Goal: Task Accomplishment & Management: Complete application form

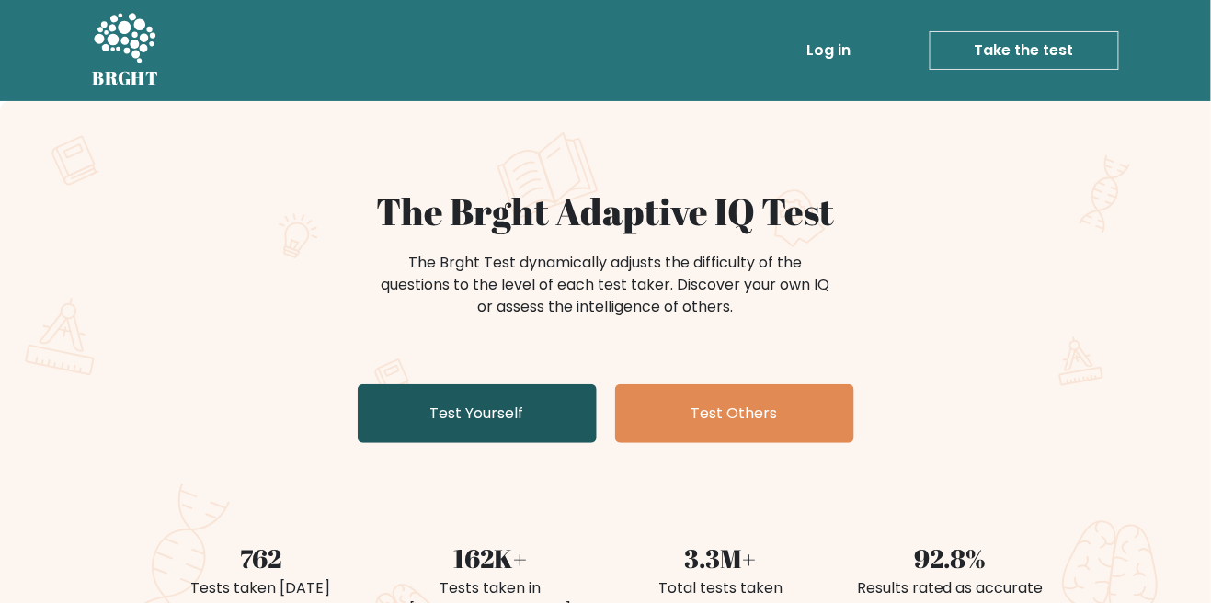
click at [396, 427] on link "Test Yourself" at bounding box center [477, 413] width 239 height 59
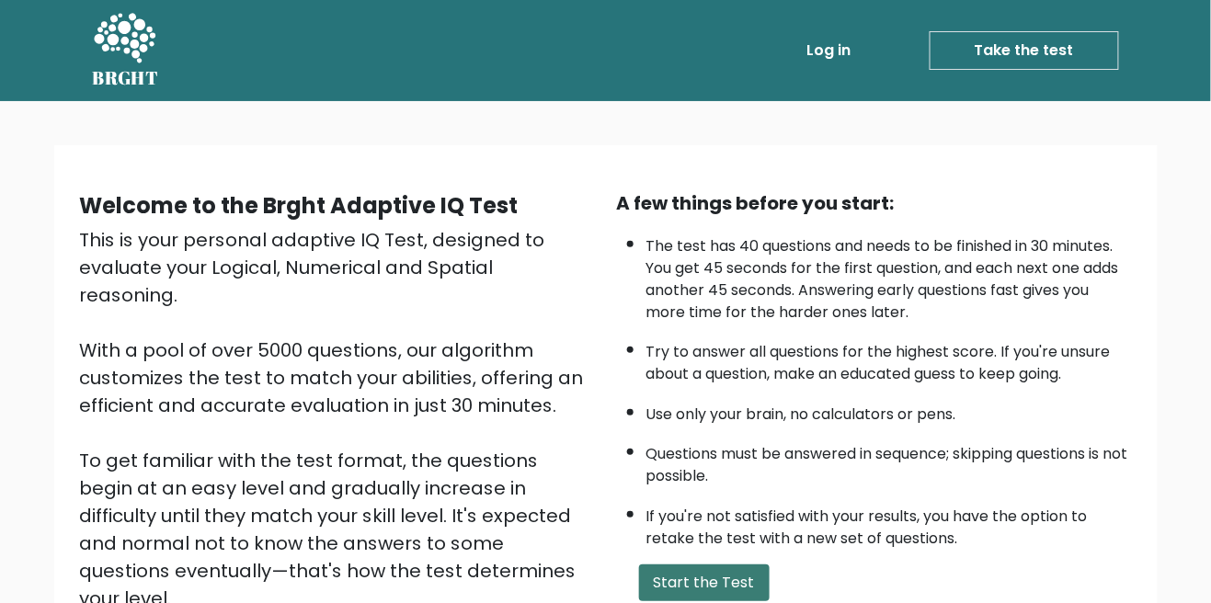
click at [744, 581] on button "Start the Test" at bounding box center [704, 582] width 131 height 37
click at [728, 570] on button "Start the Test" at bounding box center [704, 582] width 131 height 37
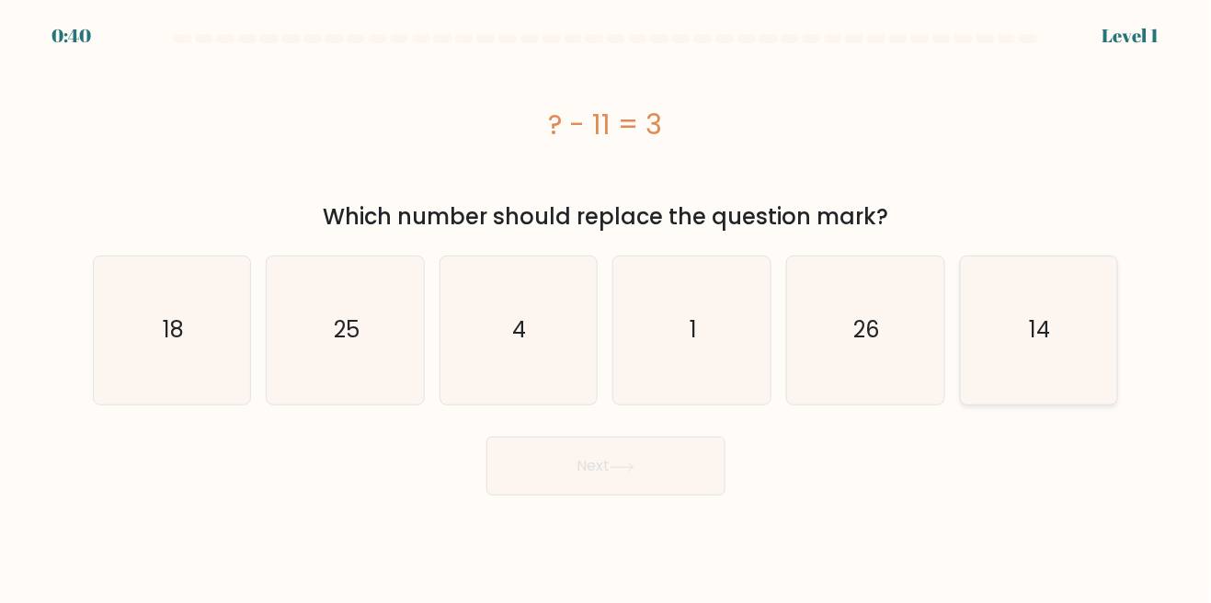
click at [1061, 341] on icon "14" at bounding box center [1038, 330] width 148 height 148
click at [607, 306] on input "f. 14" at bounding box center [606, 304] width 1 height 5
radio input "true"
click at [685, 460] on button "Next" at bounding box center [605, 466] width 239 height 59
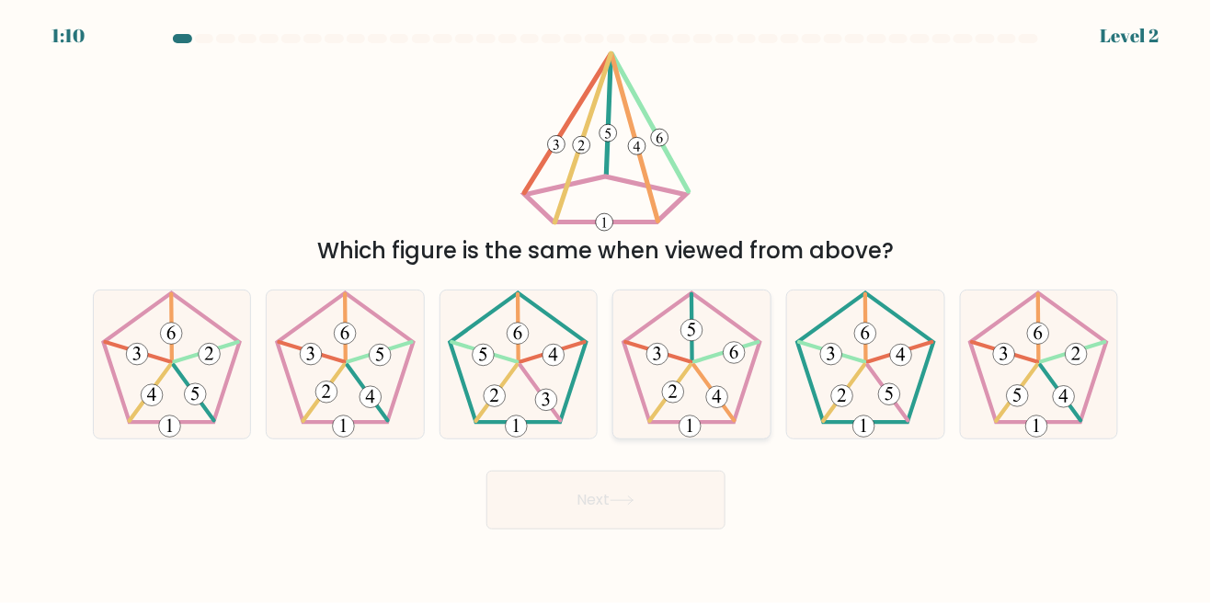
click at [728, 364] on 755 at bounding box center [734, 353] width 22 height 22
click at [607, 306] on input "d." at bounding box center [606, 304] width 1 height 5
radio input "true"
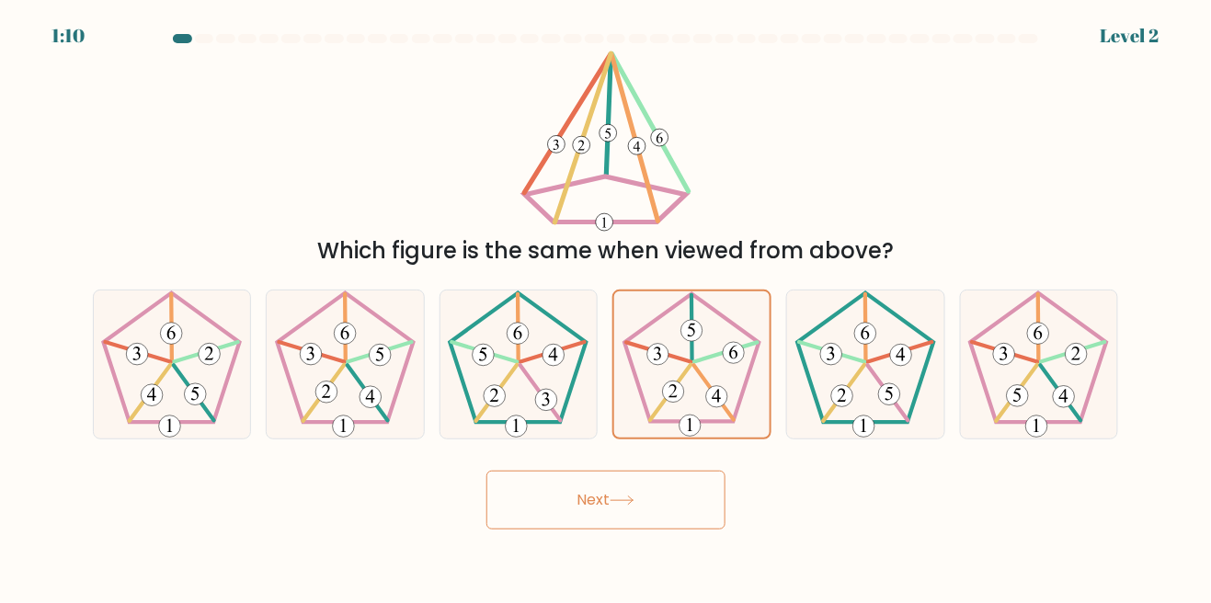
click at [664, 520] on button "Next" at bounding box center [605, 500] width 239 height 59
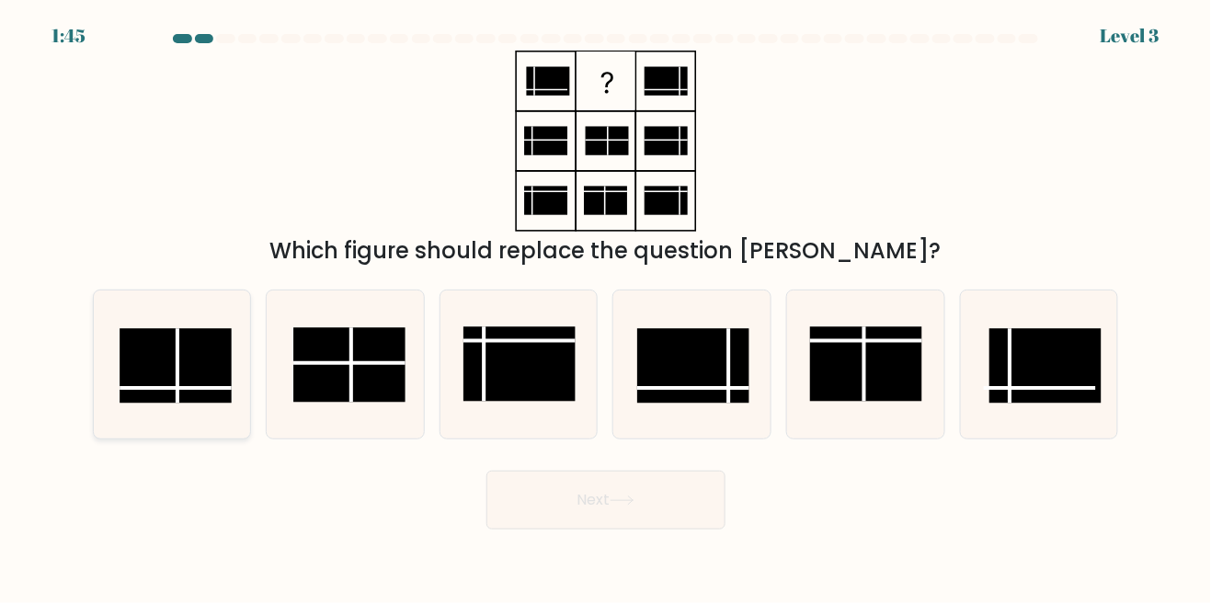
click at [174, 397] on rect at bounding box center [176, 365] width 112 height 74
click at [606, 306] on input "a." at bounding box center [606, 304] width 1 height 5
radio input "true"
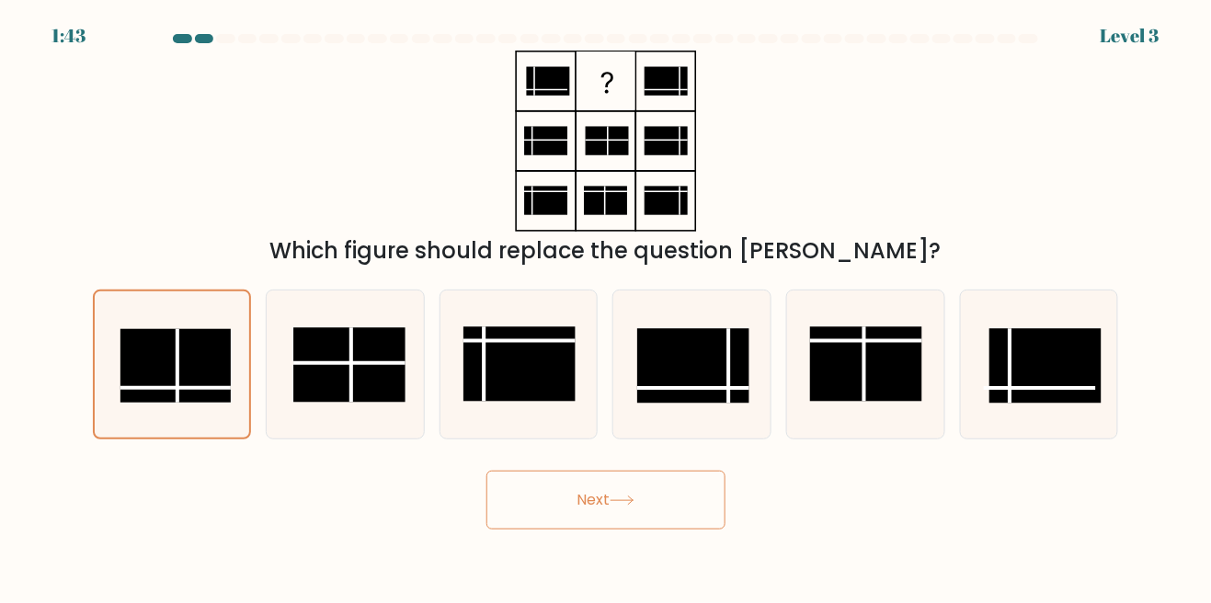
click at [682, 518] on button "Next" at bounding box center [605, 500] width 239 height 59
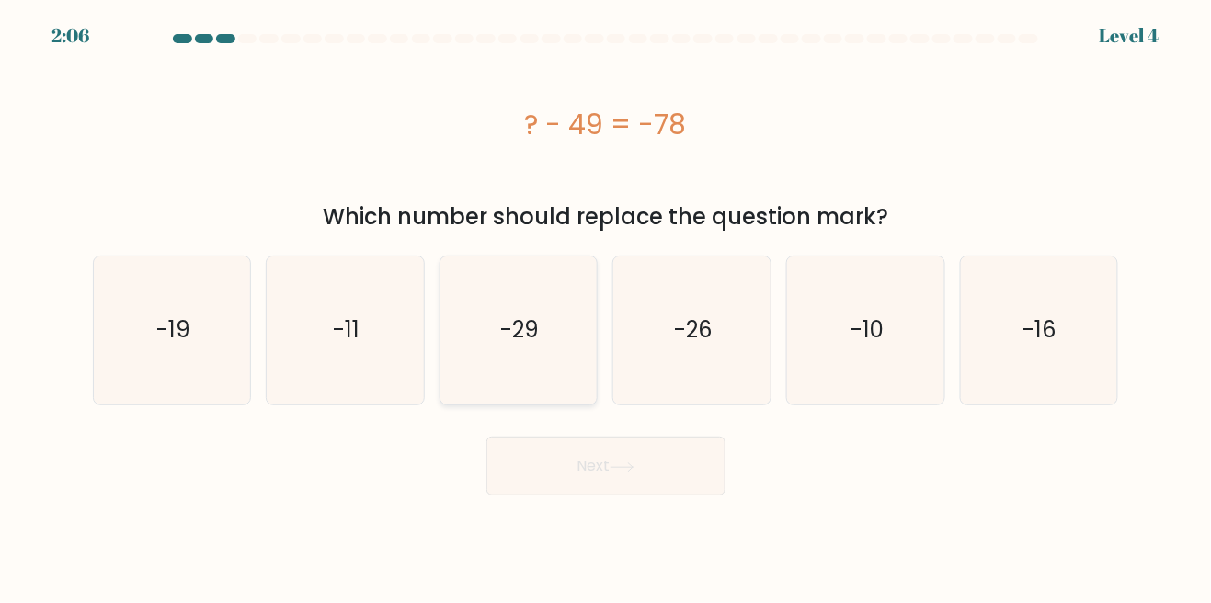
click at [552, 328] on icon "-29" at bounding box center [518, 330] width 148 height 148
click at [606, 306] on input "c. -29" at bounding box center [606, 304] width 1 height 5
radio input "true"
click at [615, 463] on icon at bounding box center [621, 467] width 25 height 10
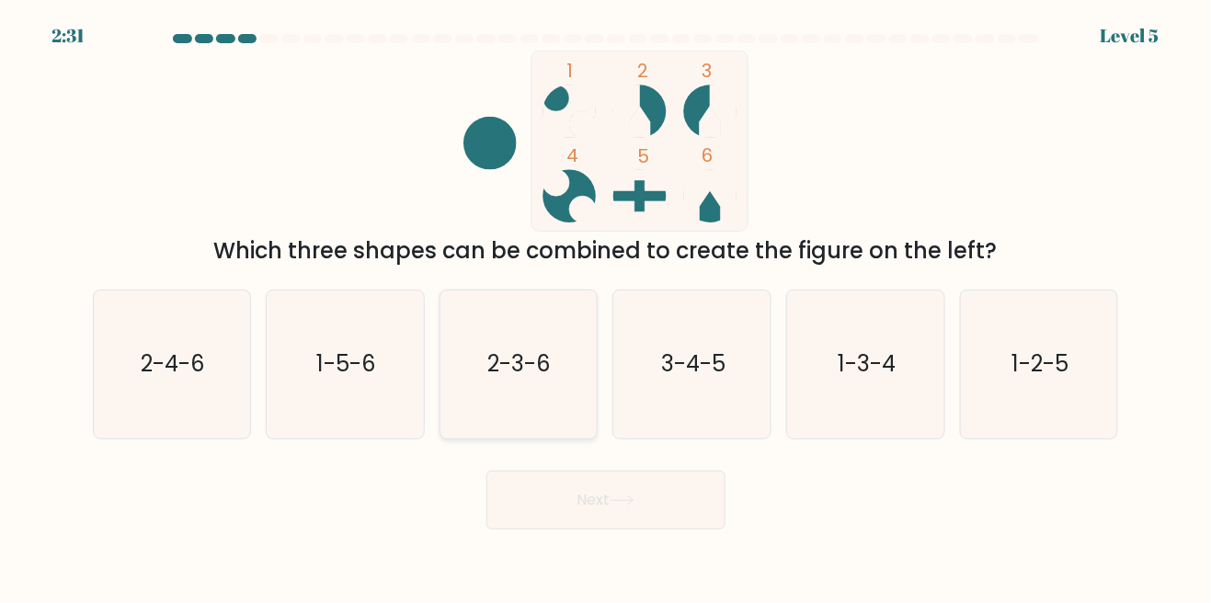
click at [564, 378] on icon "2-3-6" at bounding box center [518, 364] width 148 height 148
click at [606, 306] on input "c. 2-3-6" at bounding box center [606, 304] width 1 height 5
radio input "true"
click at [625, 529] on button "Next" at bounding box center [605, 500] width 239 height 59
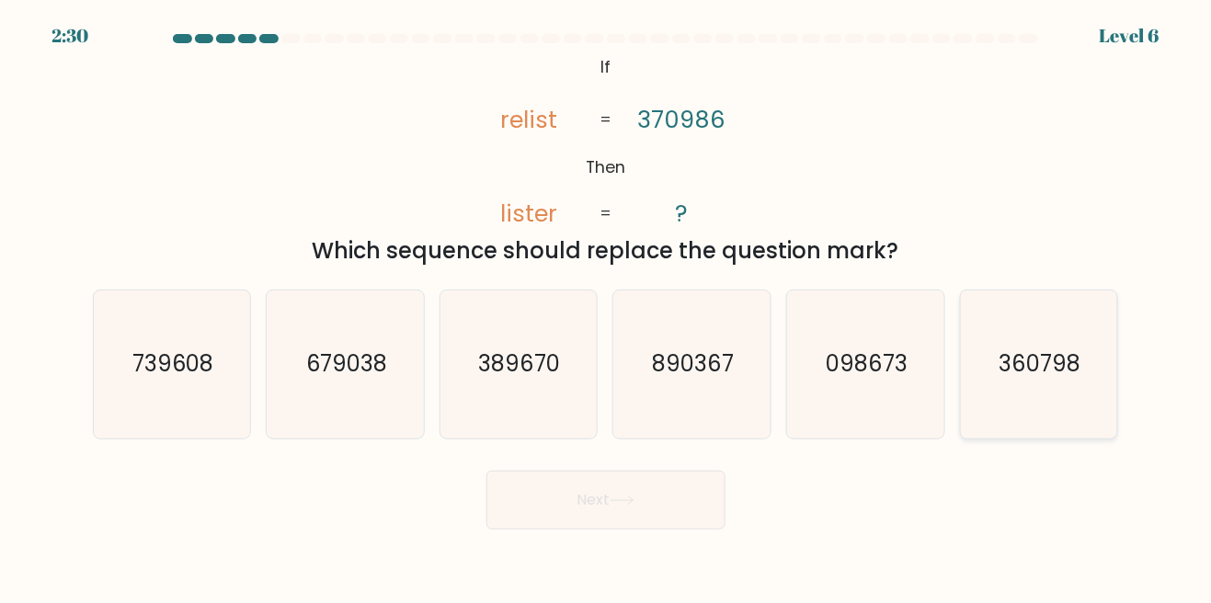
click at [1014, 327] on icon "360798" at bounding box center [1038, 364] width 148 height 148
click at [607, 306] on input "f. 360798" at bounding box center [606, 304] width 1 height 5
radio input "true"
click at [698, 511] on button "Next" at bounding box center [605, 500] width 239 height 59
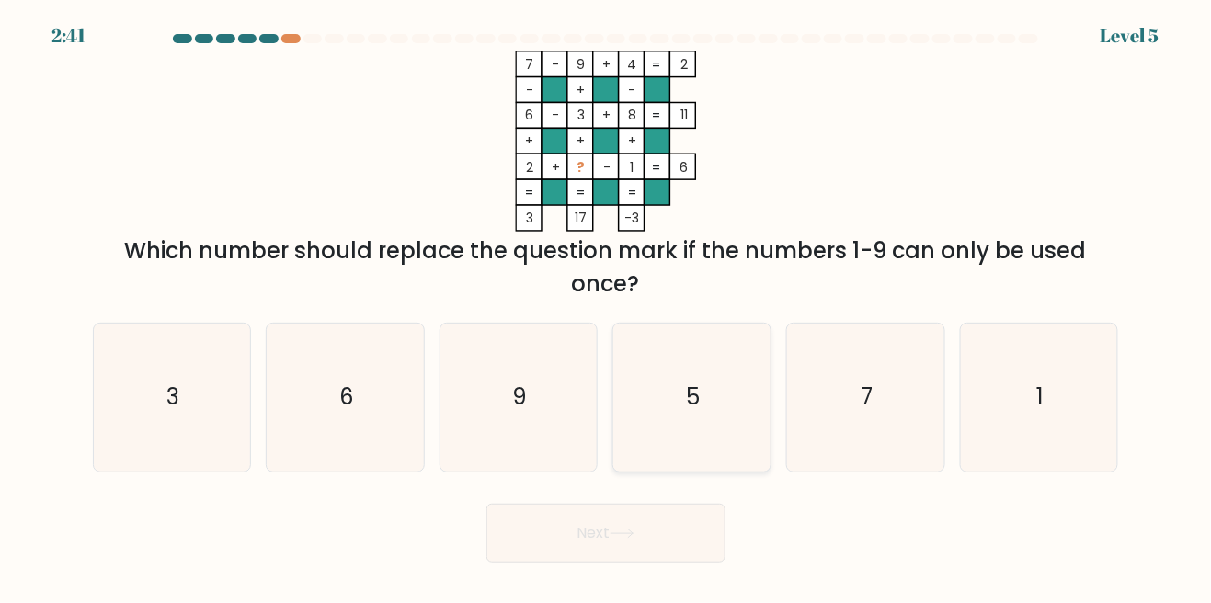
click at [707, 415] on icon "5" at bounding box center [692, 398] width 148 height 148
click at [607, 306] on input "d. 5" at bounding box center [606, 304] width 1 height 5
radio input "true"
click at [656, 551] on button "Next" at bounding box center [605, 533] width 239 height 59
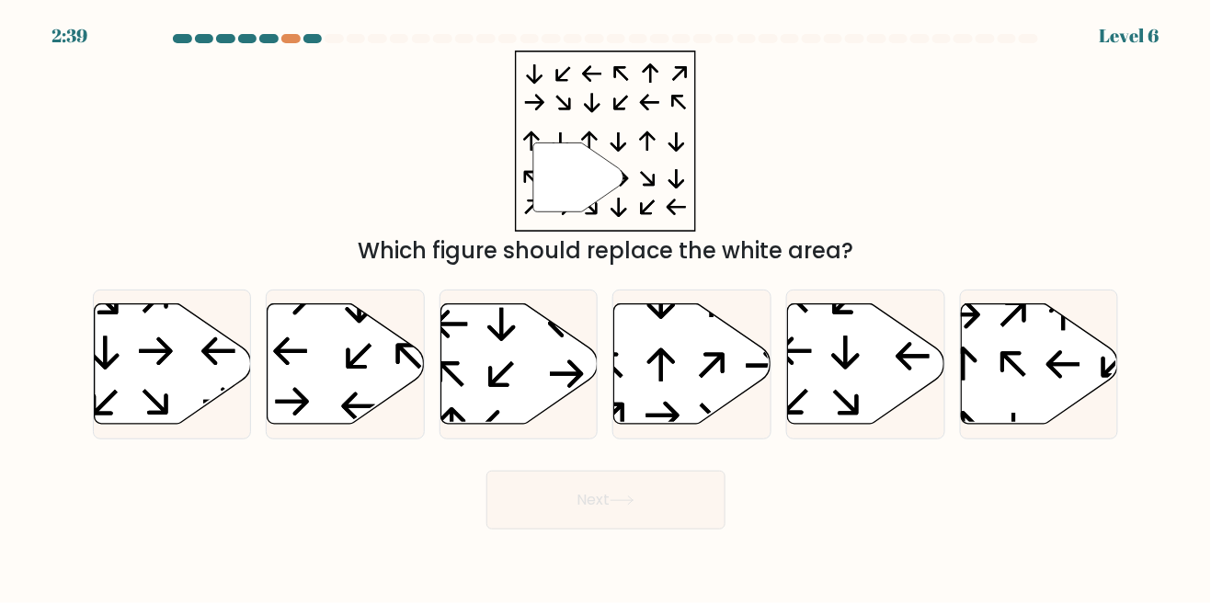
click at [623, 529] on button "Next" at bounding box center [605, 500] width 239 height 59
click at [837, 225] on div "" Which figure should replace the white area?" at bounding box center [606, 159] width 1048 height 217
click at [708, 379] on icon at bounding box center [692, 364] width 157 height 120
click at [607, 306] on input "d." at bounding box center [606, 304] width 1 height 5
radio input "true"
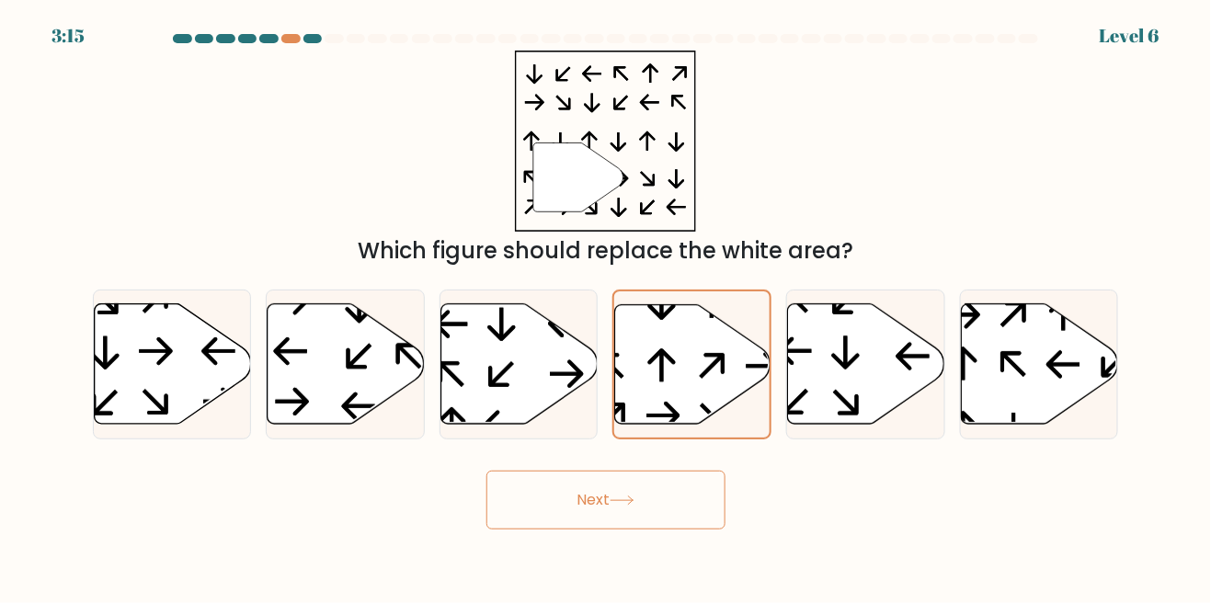
click at [651, 529] on button "Next" at bounding box center [605, 500] width 239 height 59
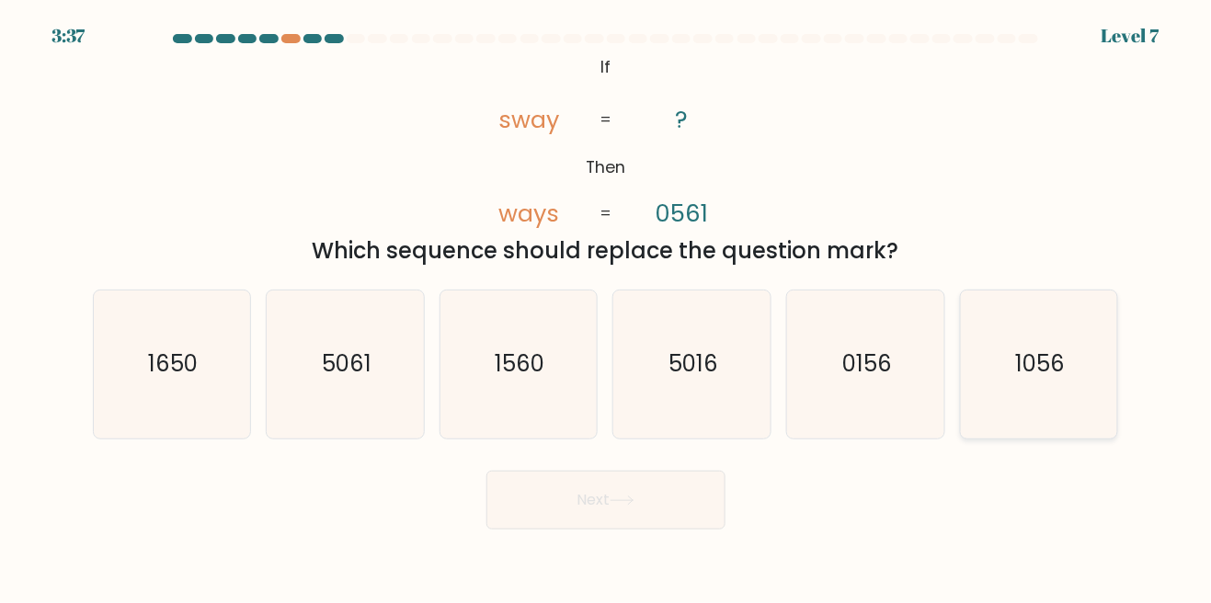
click at [1053, 355] on icon "1056" at bounding box center [1038, 364] width 148 height 148
click at [607, 306] on input "f. 1056" at bounding box center [606, 304] width 1 height 5
radio input "true"
click at [680, 516] on button "Next" at bounding box center [605, 500] width 239 height 59
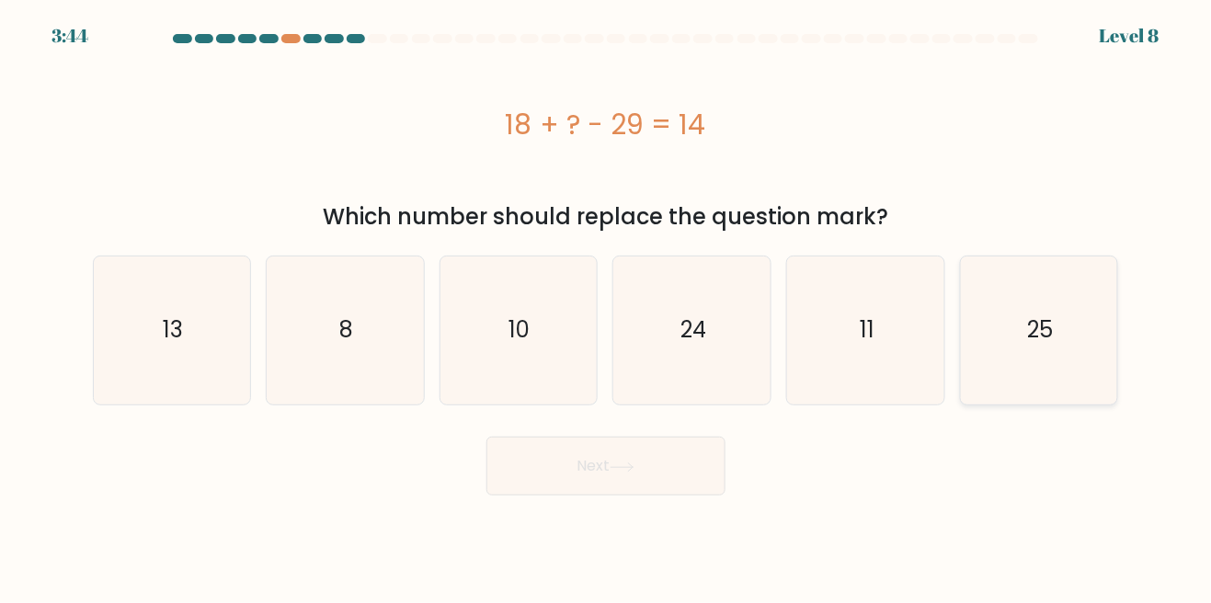
click at [1026, 325] on icon "25" at bounding box center [1038, 330] width 148 height 148
click at [607, 306] on input "f. 25" at bounding box center [606, 304] width 1 height 5
radio input "true"
click at [675, 469] on button "Next" at bounding box center [605, 466] width 239 height 59
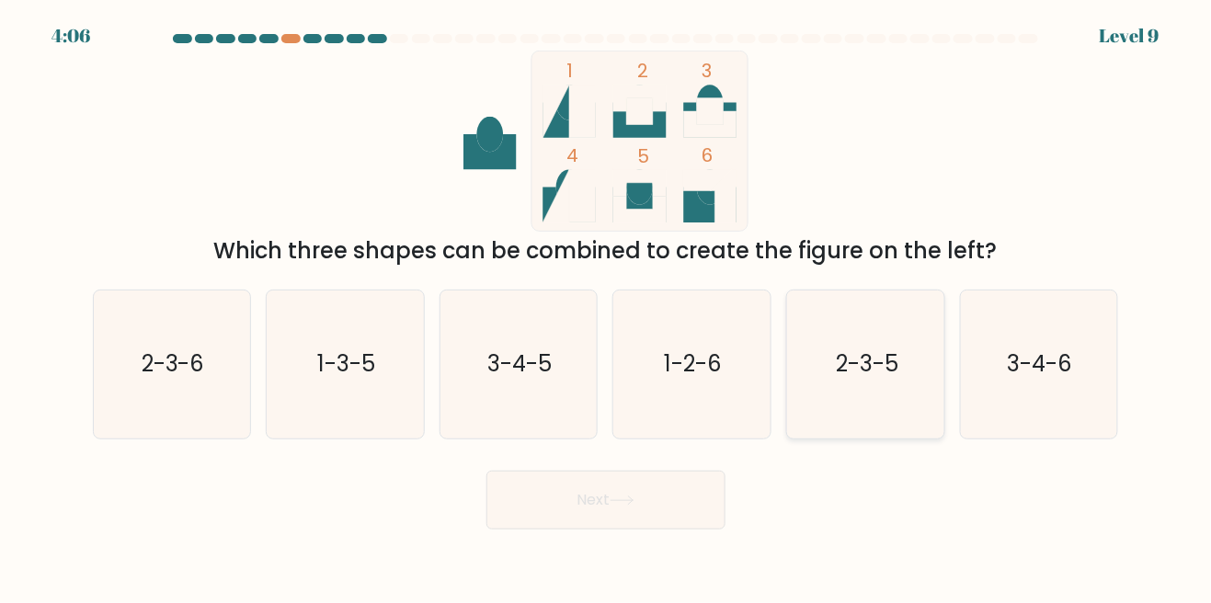
click at [885, 378] on text "2-3-5" at bounding box center [867, 364] width 63 height 30
click at [607, 306] on input "e. 2-3-5" at bounding box center [606, 304] width 1 height 5
radio input "true"
click at [683, 517] on button "Next" at bounding box center [605, 500] width 239 height 59
click at [606, 524] on button "Next" at bounding box center [605, 500] width 239 height 59
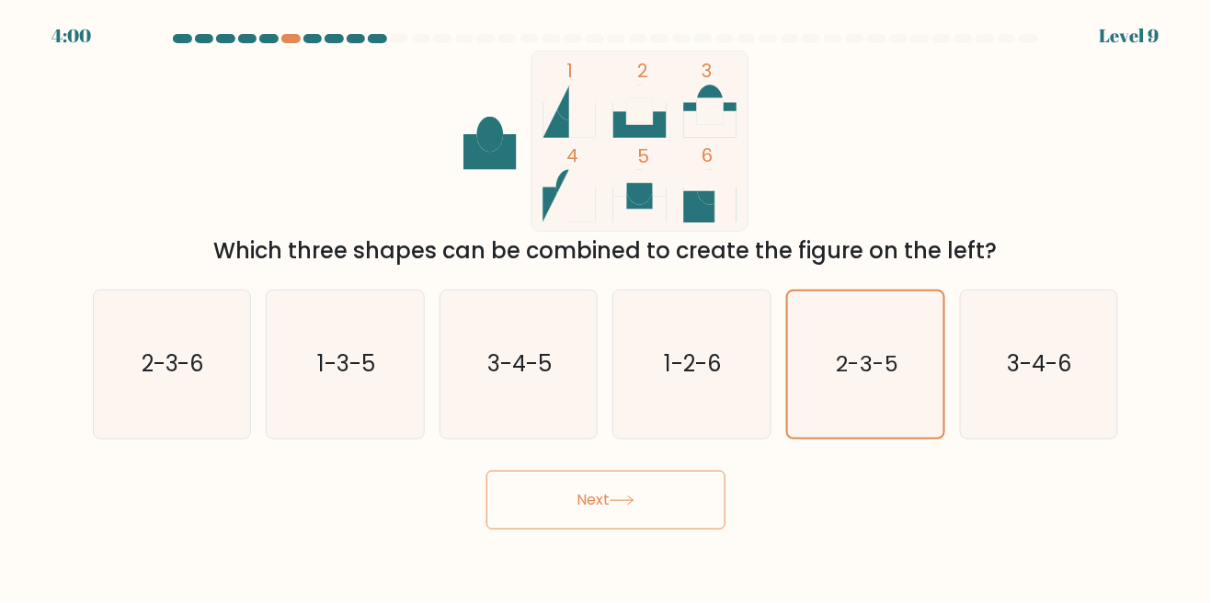
click at [617, 521] on button "Next" at bounding box center [605, 500] width 239 height 59
click at [610, 522] on button "Next" at bounding box center [605, 500] width 239 height 59
click at [601, 529] on button "Next" at bounding box center [605, 500] width 239 height 59
click at [609, 518] on button "Next" at bounding box center [605, 500] width 239 height 59
click at [620, 518] on button "Next" at bounding box center [605, 500] width 239 height 59
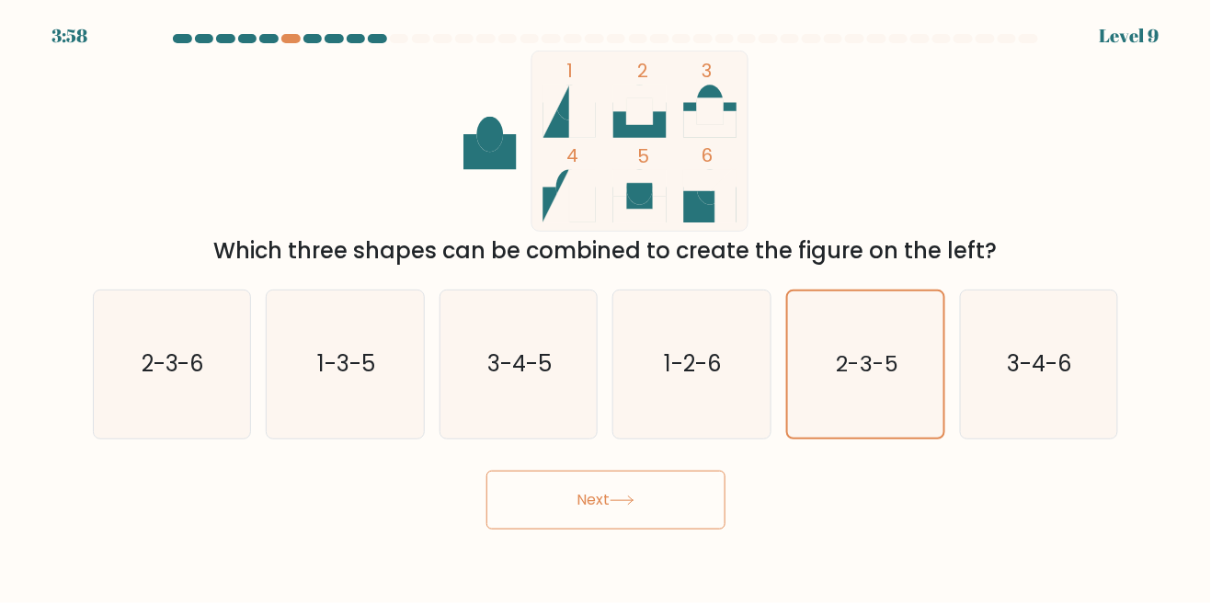
click at [624, 507] on button "Next" at bounding box center [605, 500] width 239 height 59
click at [624, 517] on button "Next" at bounding box center [605, 500] width 239 height 59
click at [621, 517] on button "Next" at bounding box center [605, 500] width 239 height 59
click at [620, 514] on button "Next" at bounding box center [605, 500] width 239 height 59
click at [618, 506] on icon at bounding box center [621, 500] width 25 height 10
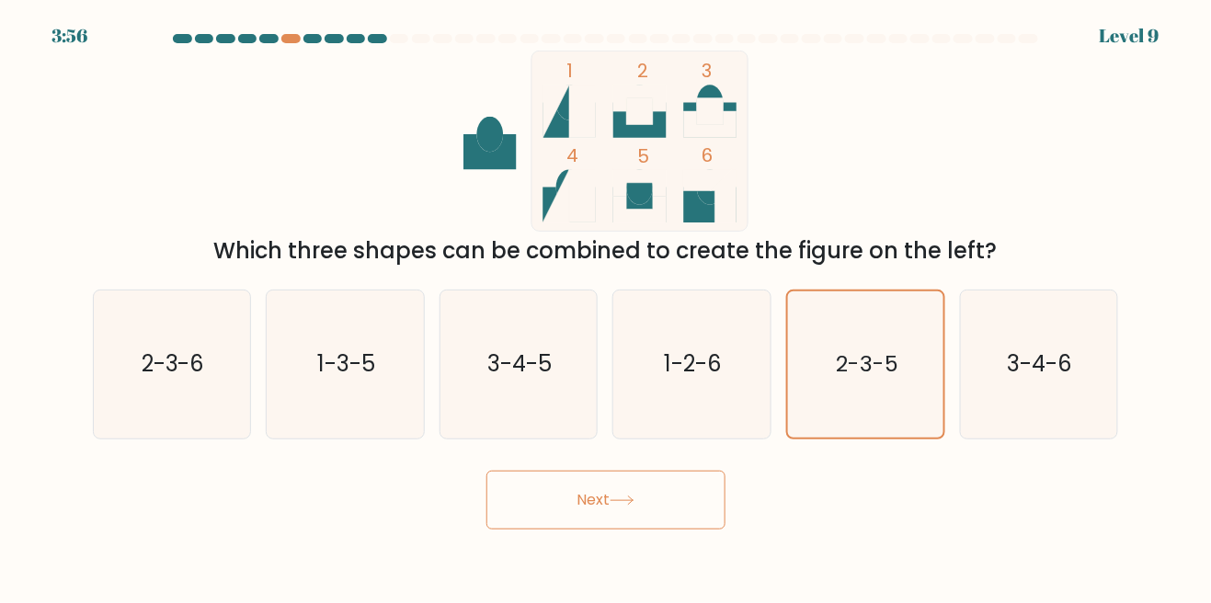
click at [620, 521] on button "Next" at bounding box center [605, 500] width 239 height 59
click at [618, 521] on button "Next" at bounding box center [605, 500] width 239 height 59
click at [618, 518] on button "Next" at bounding box center [605, 500] width 239 height 59
click at [628, 506] on icon at bounding box center [621, 500] width 25 height 10
click at [713, 416] on icon "1-2-6" at bounding box center [692, 364] width 148 height 148
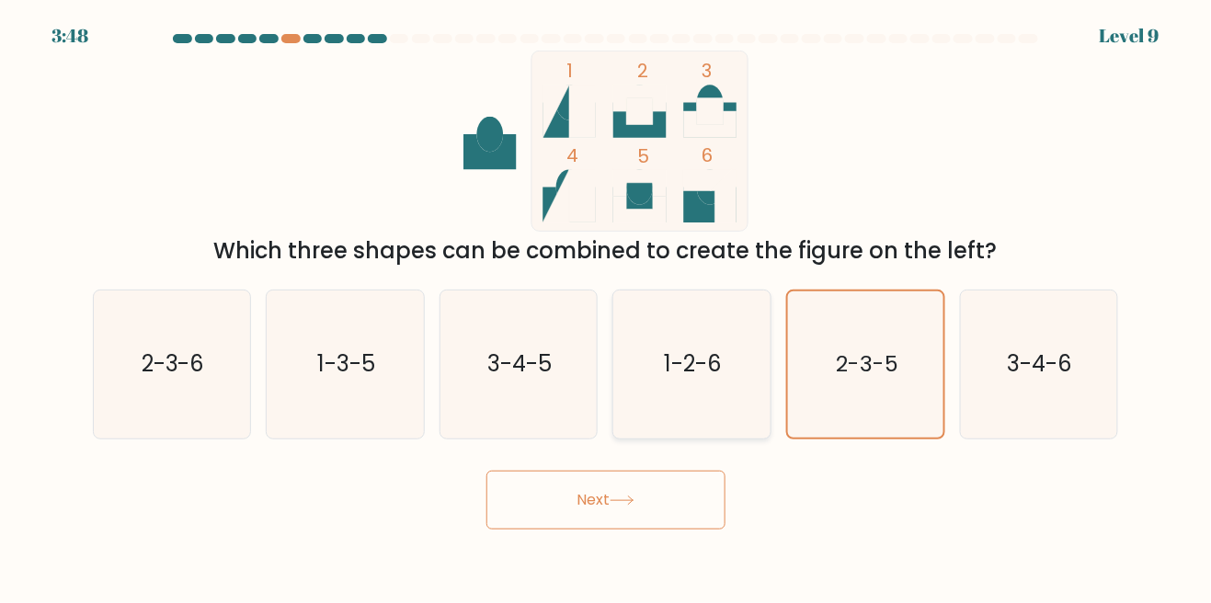
click at [607, 306] on input "d. 1-2-6" at bounding box center [606, 304] width 1 height 5
radio input "true"
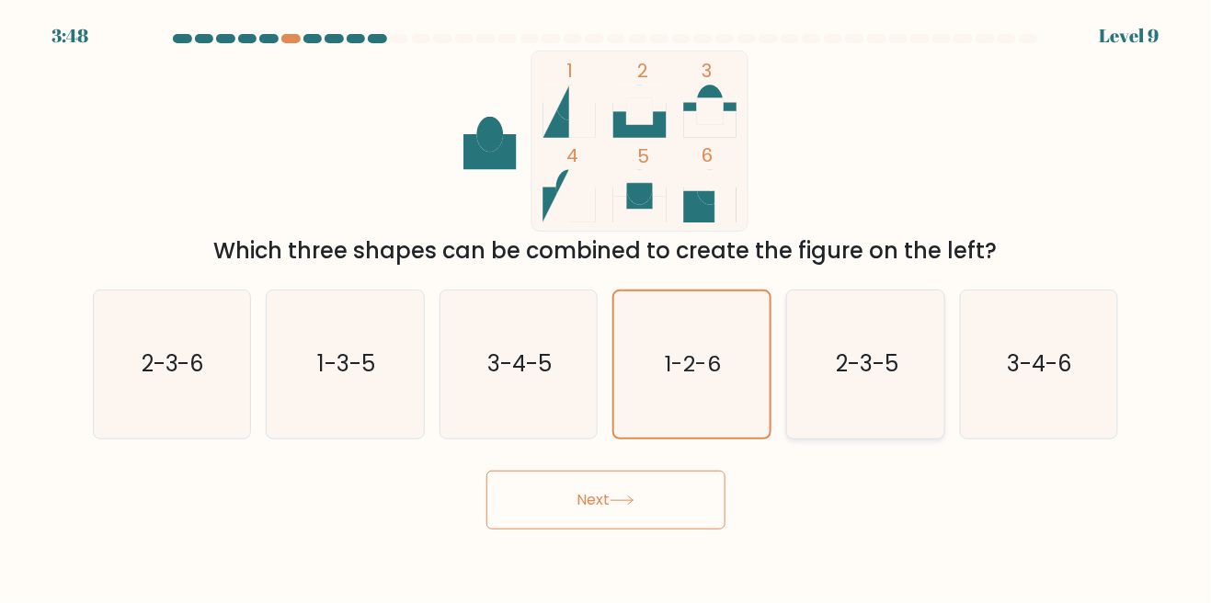
click at [860, 380] on text "2-3-5" at bounding box center [867, 364] width 63 height 30
click at [607, 306] on input "e. 2-3-5" at bounding box center [606, 304] width 1 height 5
radio input "true"
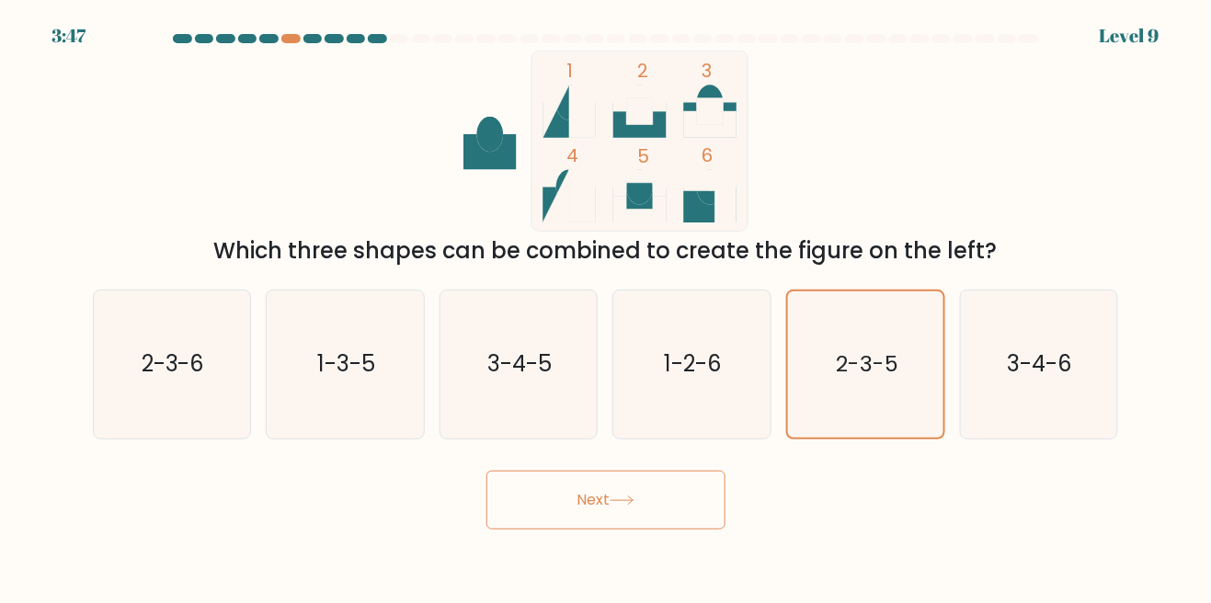
click at [674, 529] on button "Next" at bounding box center [605, 500] width 239 height 59
click at [647, 516] on button "Next" at bounding box center [605, 500] width 239 height 59
click at [730, 393] on icon "1-2-6" at bounding box center [692, 364] width 148 height 148
click at [607, 306] on input "d. 1-2-6" at bounding box center [606, 304] width 1 height 5
radio input "true"
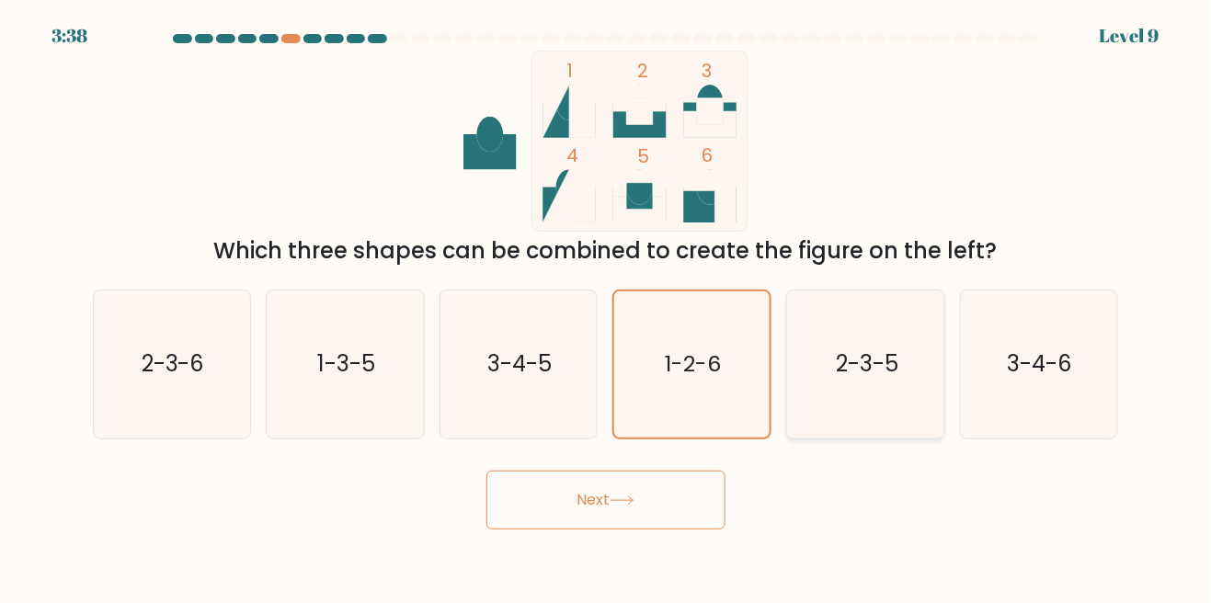
click at [857, 361] on icon "2-3-5" at bounding box center [865, 364] width 148 height 148
click at [607, 306] on input "e. 2-3-5" at bounding box center [606, 304] width 1 height 5
radio input "true"
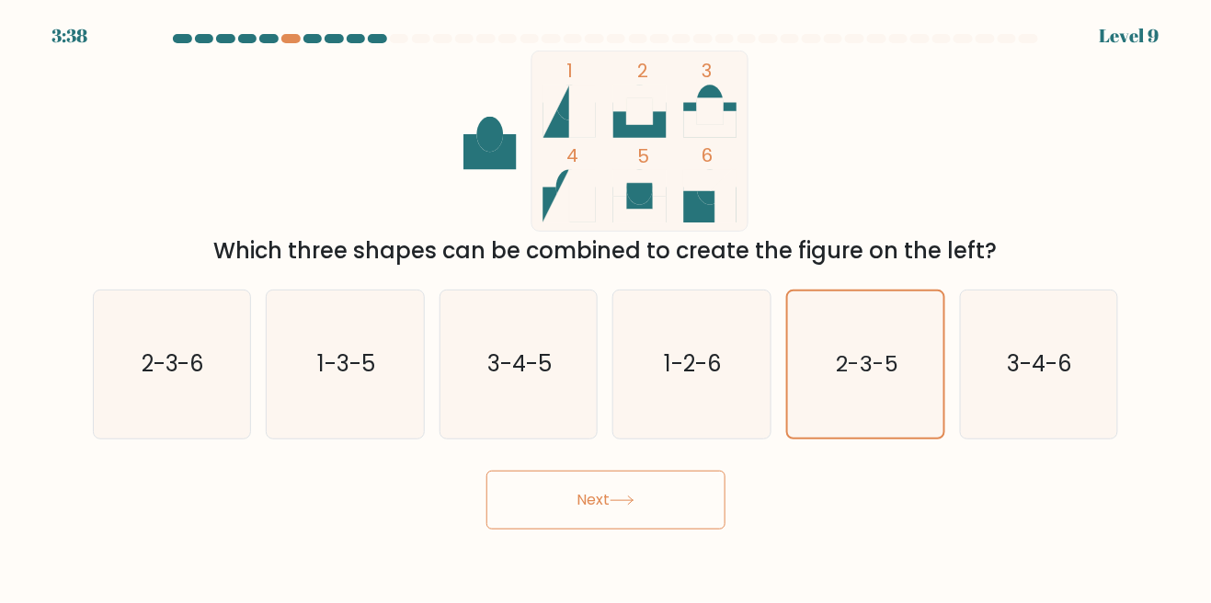
click at [684, 529] on button "Next" at bounding box center [605, 500] width 239 height 59
click at [662, 519] on button "Next" at bounding box center [605, 500] width 239 height 59
click at [576, 523] on button "Next" at bounding box center [605, 500] width 239 height 59
click at [593, 518] on button "Next" at bounding box center [605, 500] width 239 height 59
click at [614, 521] on button "Next" at bounding box center [605, 500] width 239 height 59
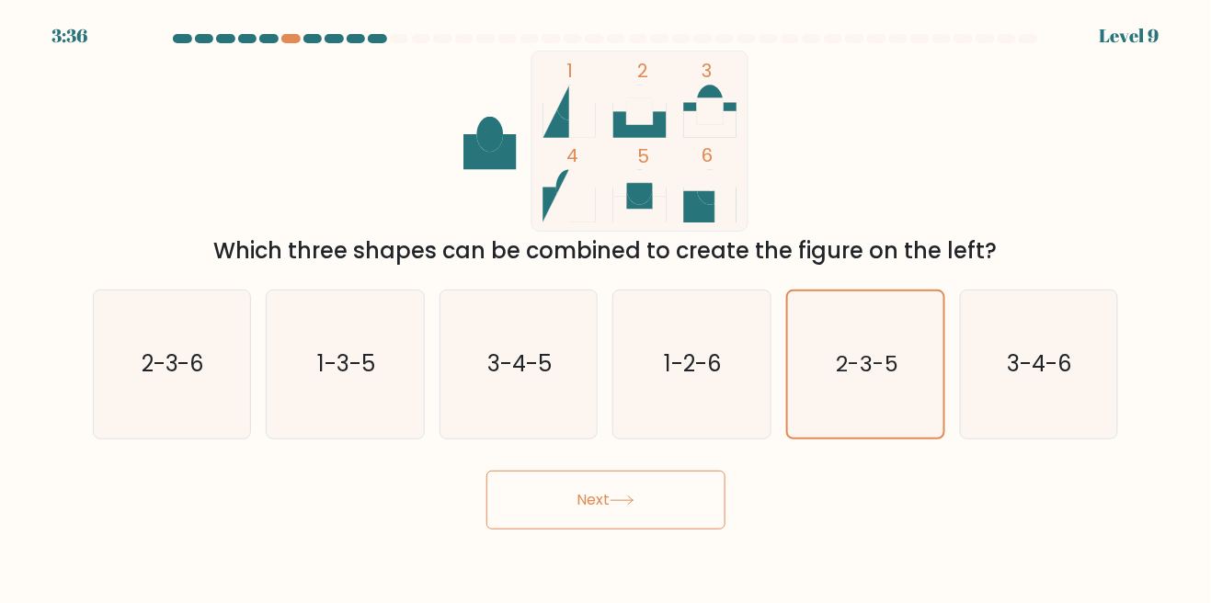
click at [617, 506] on icon at bounding box center [621, 500] width 25 height 10
click at [614, 518] on button "Next" at bounding box center [605, 500] width 239 height 59
click at [618, 520] on button "Next" at bounding box center [605, 500] width 239 height 59
click at [628, 517] on button "Next" at bounding box center [605, 500] width 239 height 59
click at [876, 380] on text "2-3-5" at bounding box center [867, 364] width 63 height 30
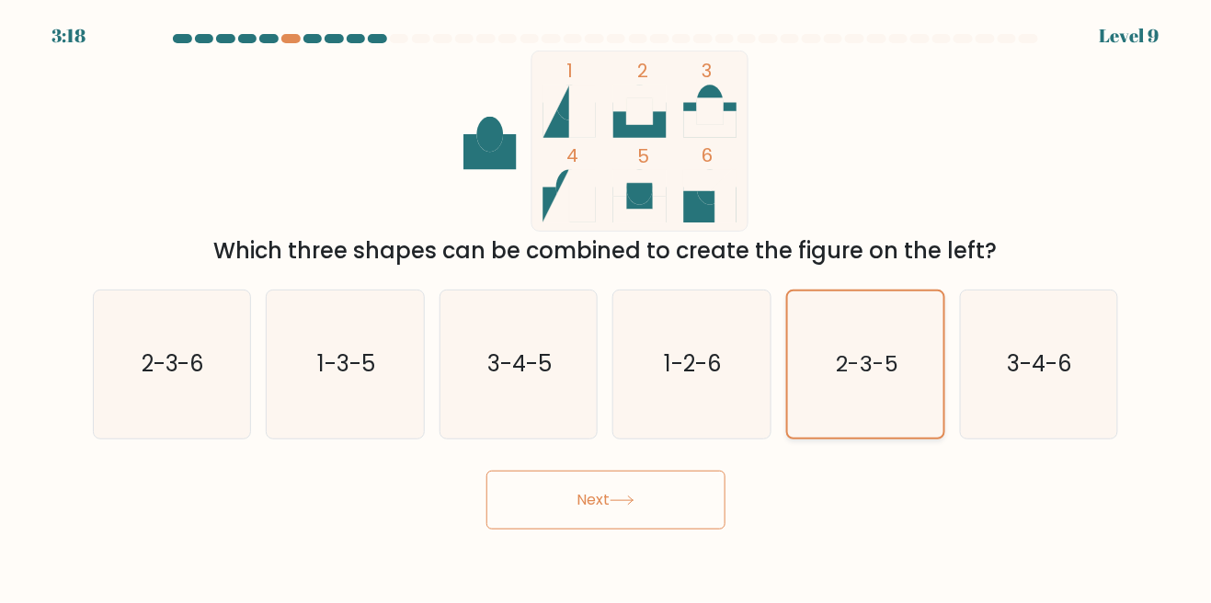
click at [607, 306] on input "e. 2-3-5" at bounding box center [606, 304] width 1 height 5
click at [885, 379] on text "2-3-5" at bounding box center [867, 364] width 63 height 30
click at [607, 306] on input "e. 2-3-5" at bounding box center [606, 304] width 1 height 5
click at [649, 529] on button "Next" at bounding box center [605, 500] width 239 height 59
click at [659, 529] on button "Next" at bounding box center [605, 500] width 239 height 59
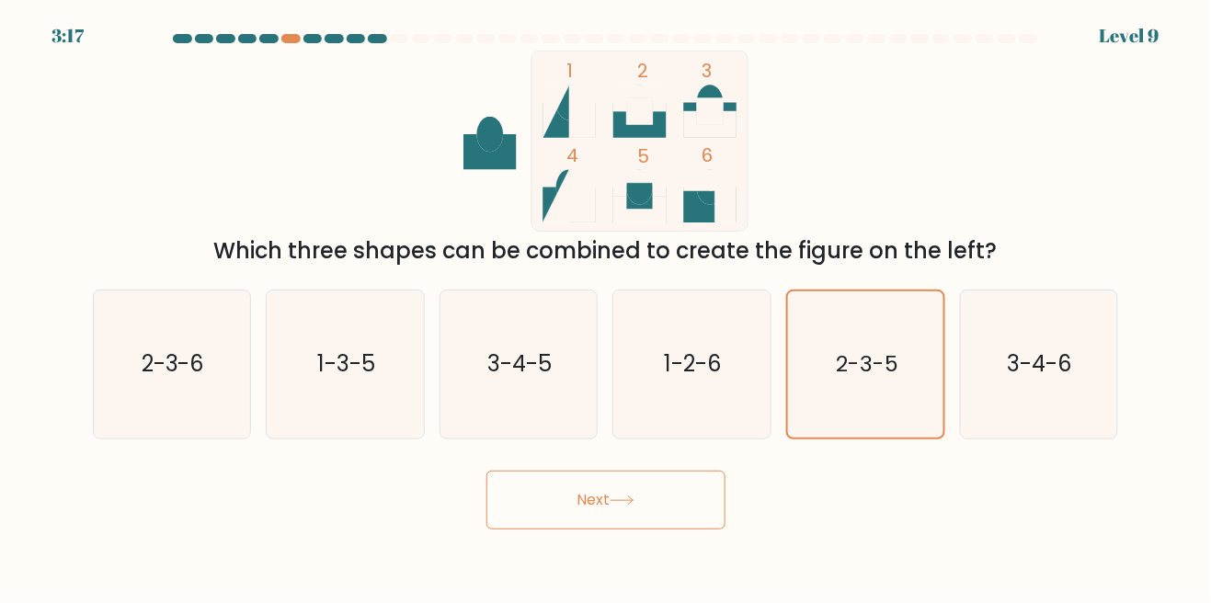
click at [644, 524] on button "Next" at bounding box center [605, 500] width 239 height 59
click at [640, 524] on button "Next" at bounding box center [605, 500] width 239 height 59
click at [645, 521] on button "Next" at bounding box center [605, 500] width 239 height 59
click at [222, 376] on icon "2-3-6" at bounding box center [171, 364] width 148 height 148
click at [606, 306] on input "a. 2-3-6" at bounding box center [606, 304] width 1 height 5
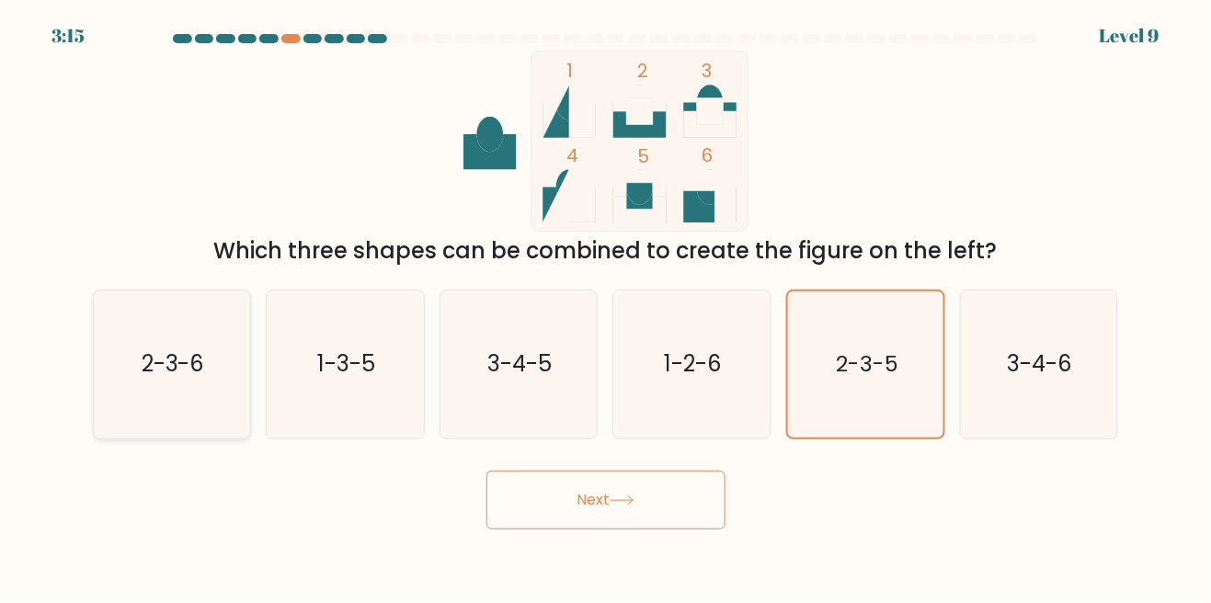
radio input "true"
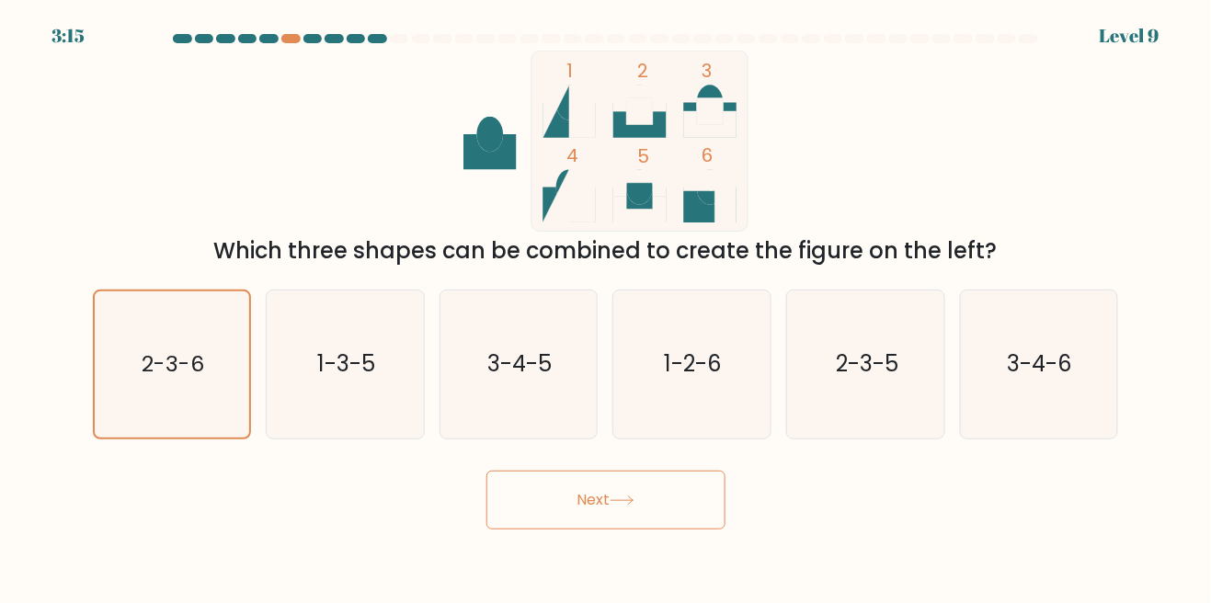
click at [581, 525] on button "Next" at bounding box center [605, 500] width 239 height 59
click at [393, 397] on icon "1-3-5" at bounding box center [345, 364] width 148 height 148
click at [606, 306] on input "b. 1-3-5" at bounding box center [606, 304] width 1 height 5
radio input "true"
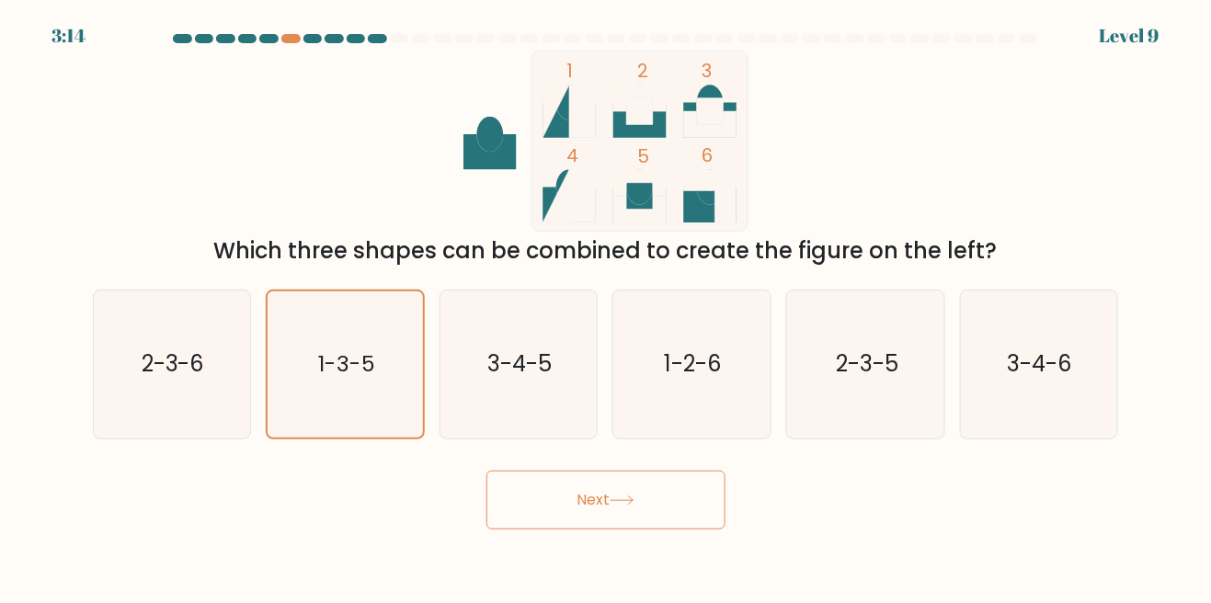
click at [620, 529] on button "Next" at bounding box center [605, 500] width 239 height 59
click at [624, 506] on icon at bounding box center [621, 500] width 25 height 10
click at [649, 521] on button "Next" at bounding box center [605, 500] width 239 height 59
click at [609, 515] on button "Next" at bounding box center [605, 500] width 239 height 59
click at [607, 523] on button "Next" at bounding box center [605, 500] width 239 height 59
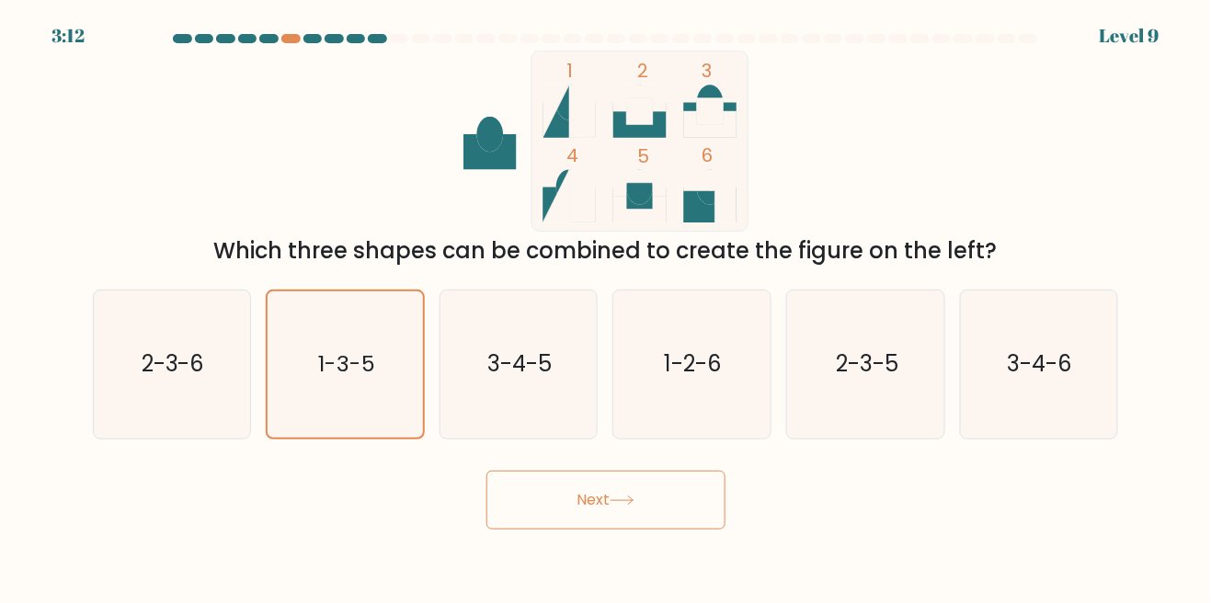
click at [614, 519] on button "Next" at bounding box center [605, 500] width 239 height 59
click at [617, 508] on button "Next" at bounding box center [605, 500] width 239 height 59
click at [527, 380] on text "3-4-5" at bounding box center [520, 364] width 64 height 30
click at [606, 306] on input "c. 3-4-5" at bounding box center [606, 304] width 1 height 5
radio input "true"
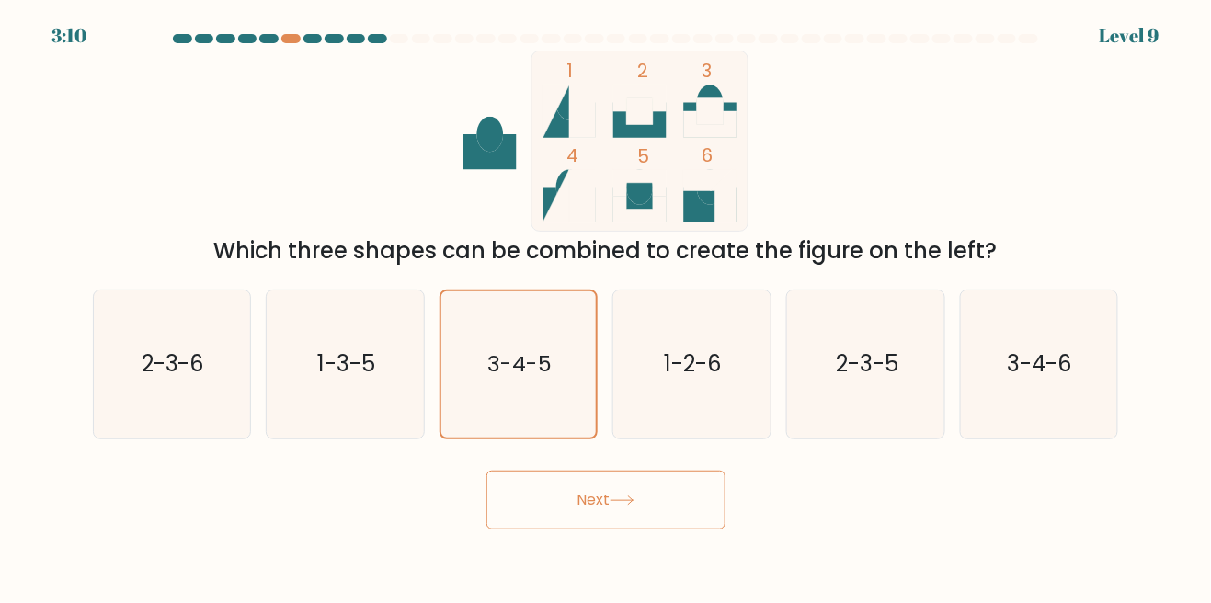
click at [611, 529] on button "Next" at bounding box center [605, 500] width 239 height 59
click at [709, 380] on text "1-2-6" at bounding box center [694, 364] width 58 height 30
click at [607, 306] on input "d. 1-2-6" at bounding box center [606, 304] width 1 height 5
radio input "true"
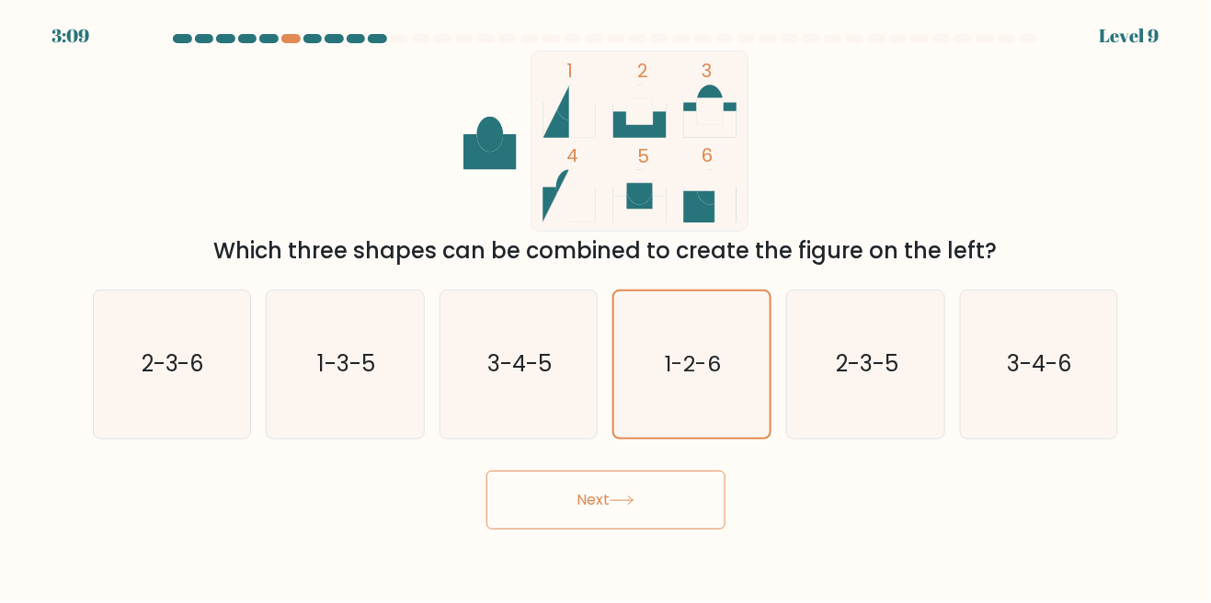
click at [655, 524] on button "Next" at bounding box center [605, 500] width 239 height 59
click at [665, 522] on button "Next" at bounding box center [605, 500] width 239 height 59
click at [875, 360] on icon "2-3-5" at bounding box center [865, 364] width 148 height 148
click at [607, 306] on input "e. 2-3-5" at bounding box center [606, 304] width 1 height 5
radio input "true"
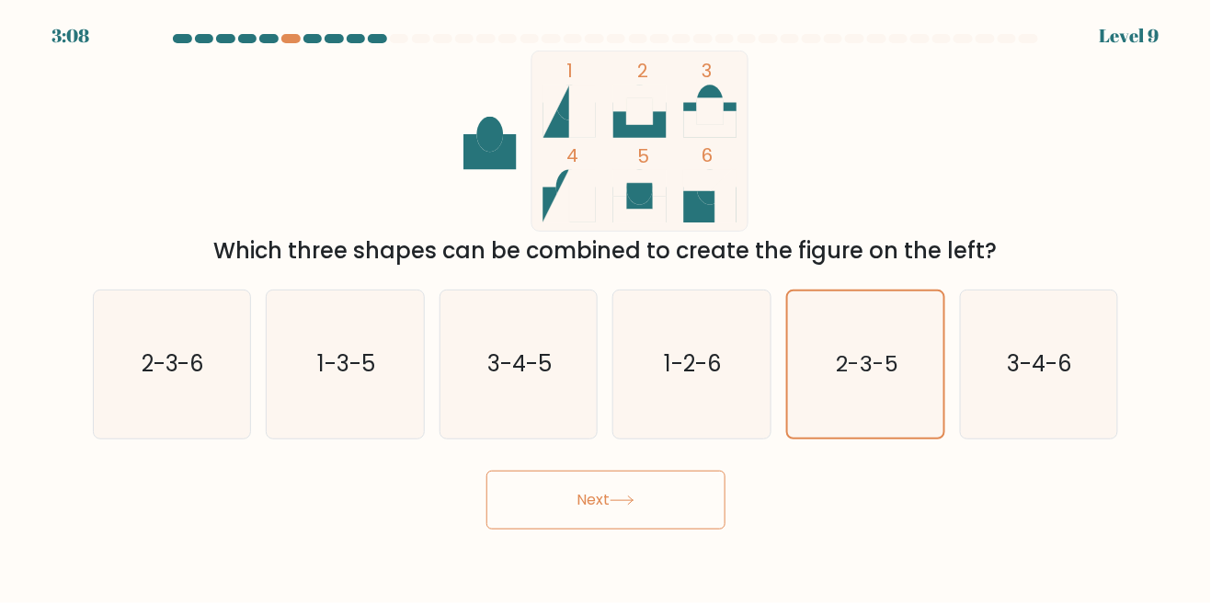
click at [679, 507] on button "Next" at bounding box center [605, 500] width 239 height 59
click at [644, 522] on button "Next" at bounding box center [605, 500] width 239 height 59
click at [610, 529] on button "Next" at bounding box center [605, 500] width 239 height 59
click at [1065, 366] on icon "3-4-6" at bounding box center [1038, 364] width 148 height 148
click at [607, 306] on input "f. 3-4-6" at bounding box center [606, 304] width 1 height 5
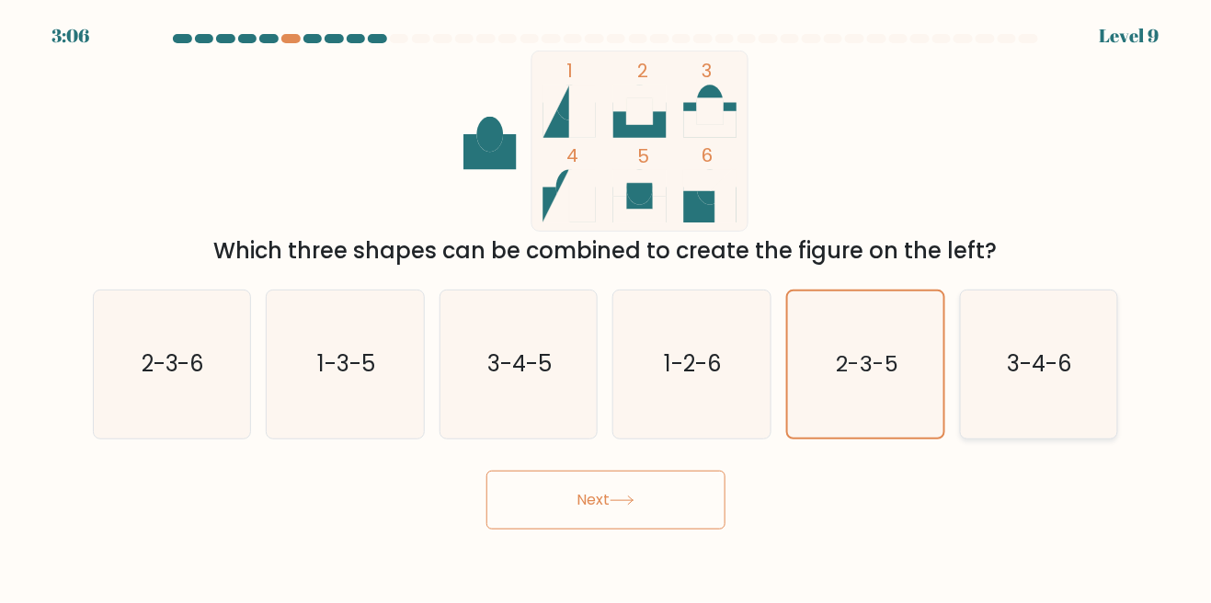
radio input "true"
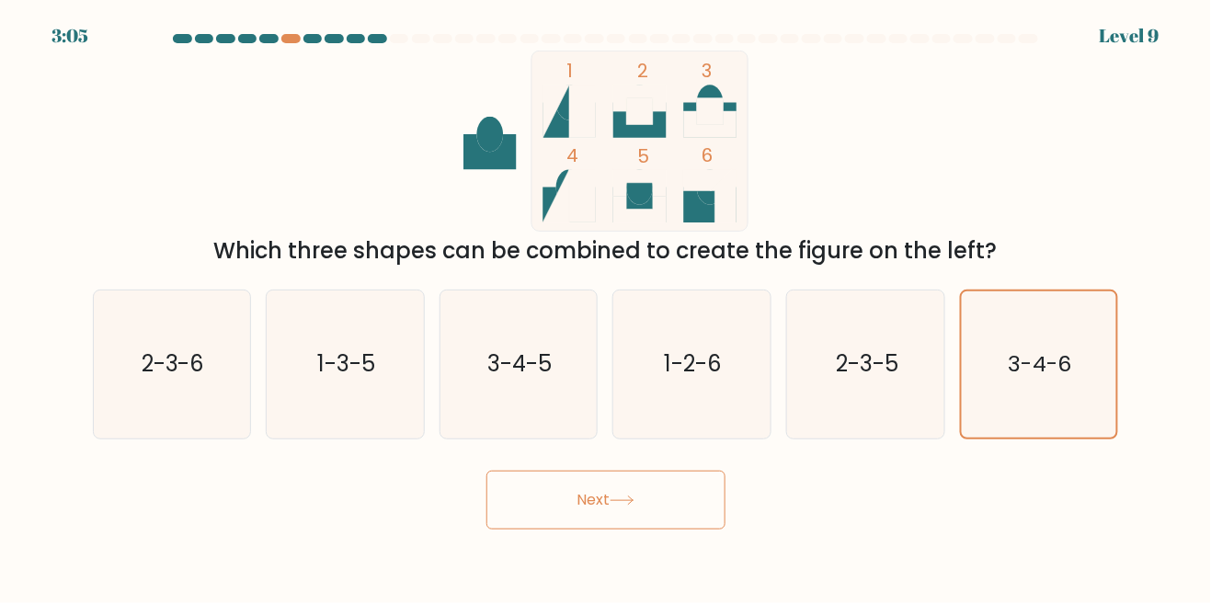
click at [633, 518] on button "Next" at bounding box center [605, 500] width 239 height 59
click at [634, 506] on icon at bounding box center [621, 500] width 25 height 10
click at [642, 529] on button "Next" at bounding box center [605, 500] width 239 height 59
click at [646, 510] on button "Next" at bounding box center [605, 500] width 239 height 59
click at [622, 529] on button "Next" at bounding box center [605, 500] width 239 height 59
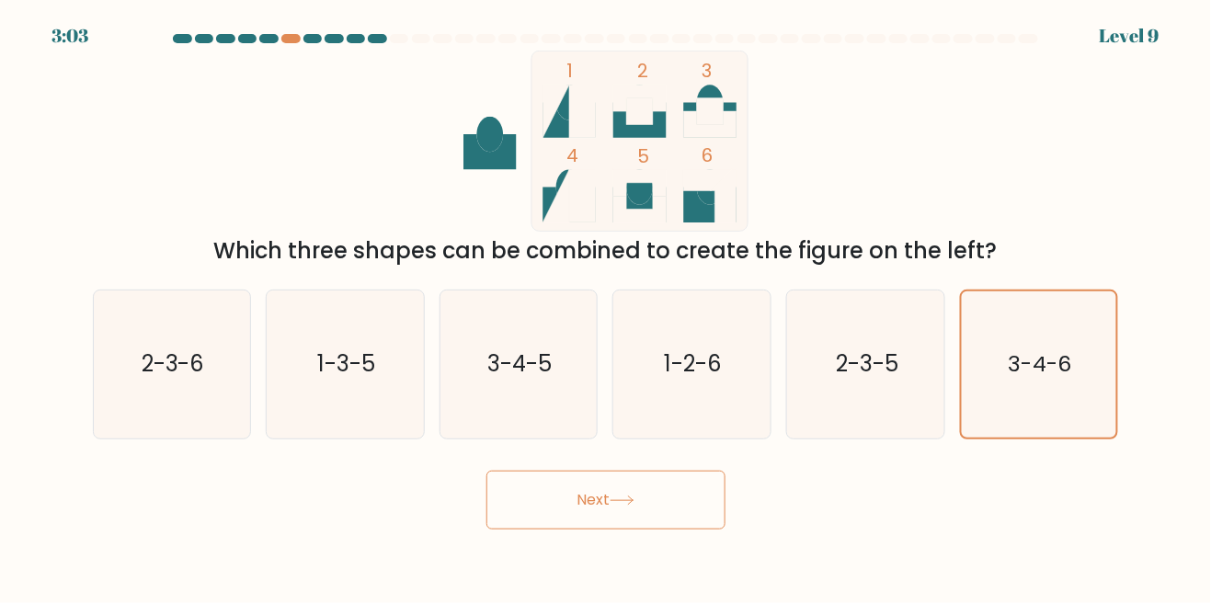
click at [621, 506] on icon at bounding box center [621, 500] width 25 height 10
click at [633, 516] on button "Next" at bounding box center [605, 500] width 239 height 59
click at [848, 351] on icon "2-3-5" at bounding box center [865, 364] width 148 height 148
click at [607, 306] on input "e. 2-3-5" at bounding box center [606, 304] width 1 height 5
radio input "true"
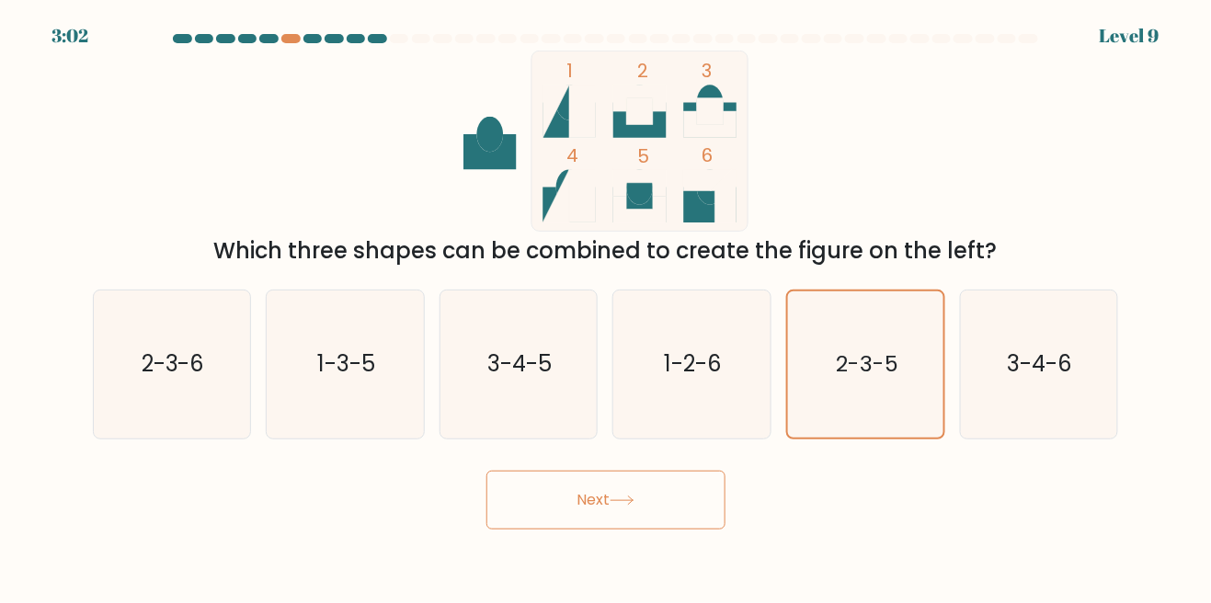
click at [642, 529] on button "Next" at bounding box center [605, 500] width 239 height 59
click at [655, 529] on button "Next" at bounding box center [605, 500] width 239 height 59
click at [667, 507] on button "Next" at bounding box center [605, 500] width 239 height 59
click at [884, 364] on icon "2-3-5" at bounding box center [865, 364] width 146 height 146
click at [607, 306] on input "e. 2-3-5" at bounding box center [606, 304] width 1 height 5
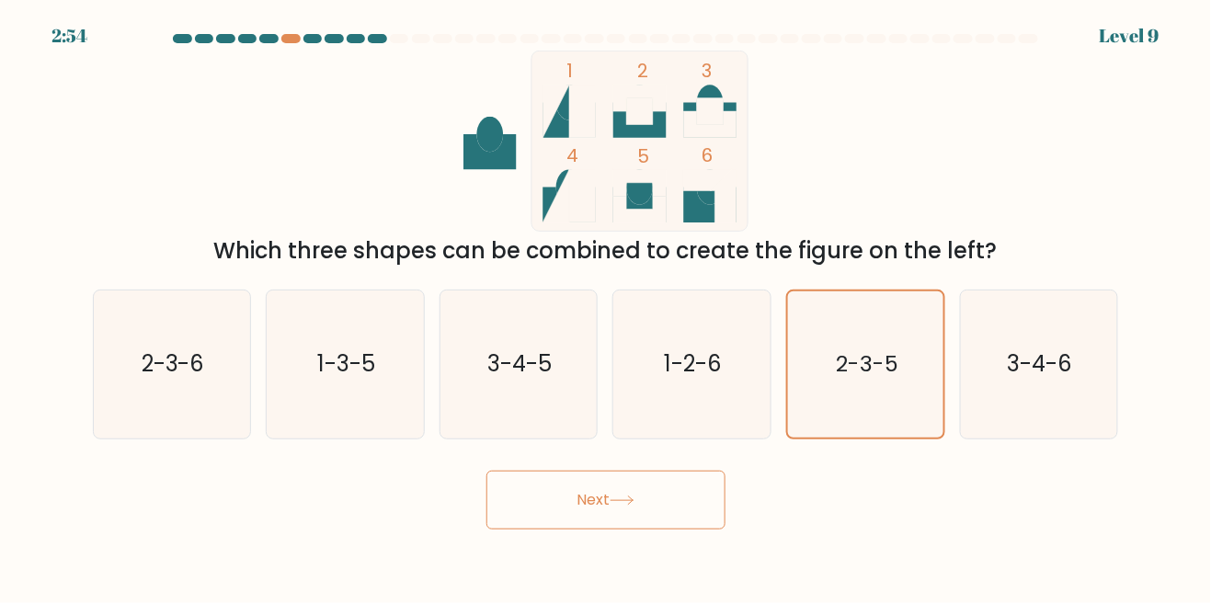
click at [658, 521] on button "Next" at bounding box center [605, 500] width 239 height 59
click at [646, 529] on button "Next" at bounding box center [605, 500] width 239 height 59
click at [620, 529] on button "Next" at bounding box center [605, 500] width 239 height 59
click at [610, 529] on button "Next" at bounding box center [605, 500] width 239 height 59
click at [610, 518] on button "Next" at bounding box center [605, 500] width 239 height 59
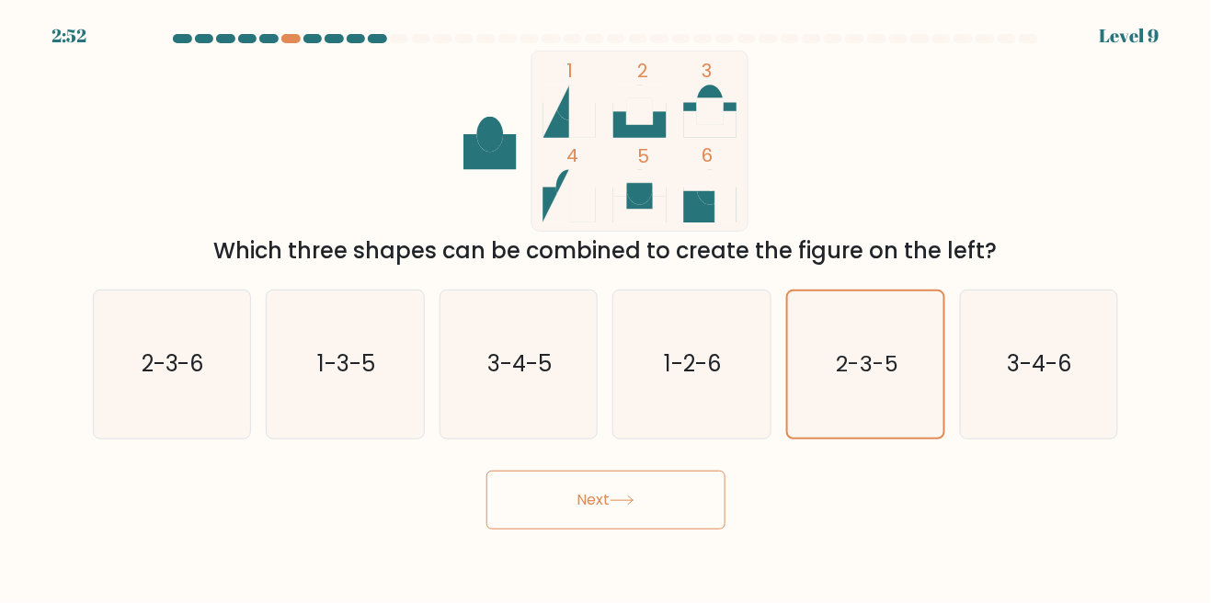
click at [486, 471] on button "Next" at bounding box center [605, 500] width 239 height 59
click at [872, 377] on text "2-3-5" at bounding box center [867, 364] width 63 height 30
click at [607, 306] on input "e. 2-3-5" at bounding box center [606, 304] width 1 height 5
radio input "true"
click at [675, 517] on button "Next" at bounding box center [605, 500] width 239 height 59
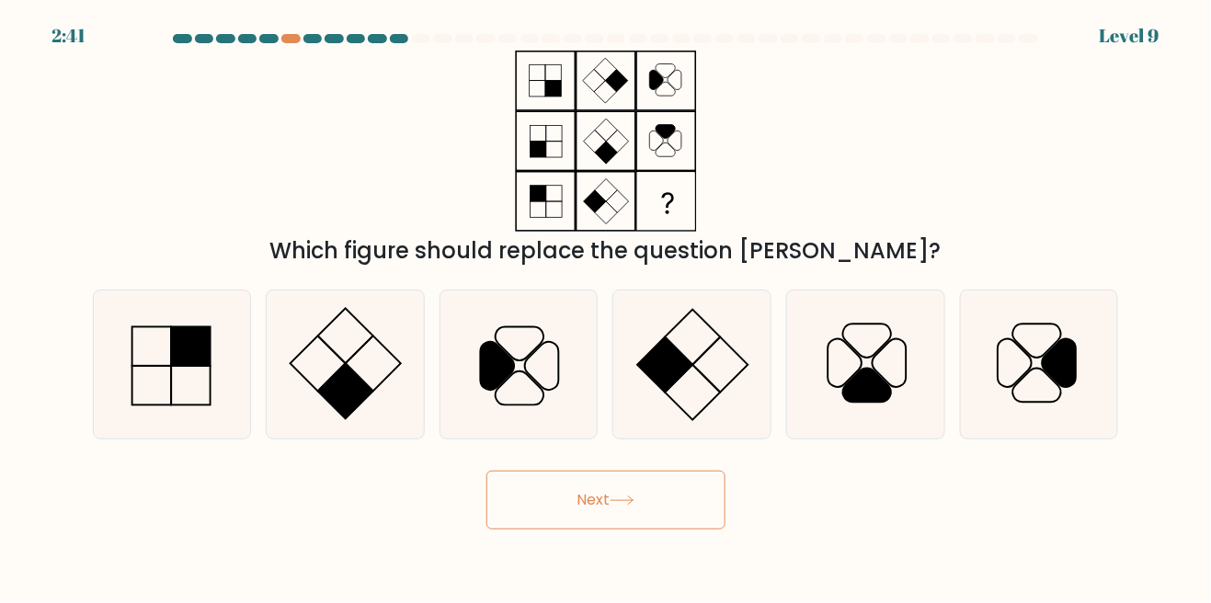
click at [678, 529] on button "Next" at bounding box center [605, 500] width 239 height 59
click at [1043, 368] on icon at bounding box center [1038, 364] width 148 height 148
click at [607, 306] on input "f." at bounding box center [606, 304] width 1 height 5
radio input "true"
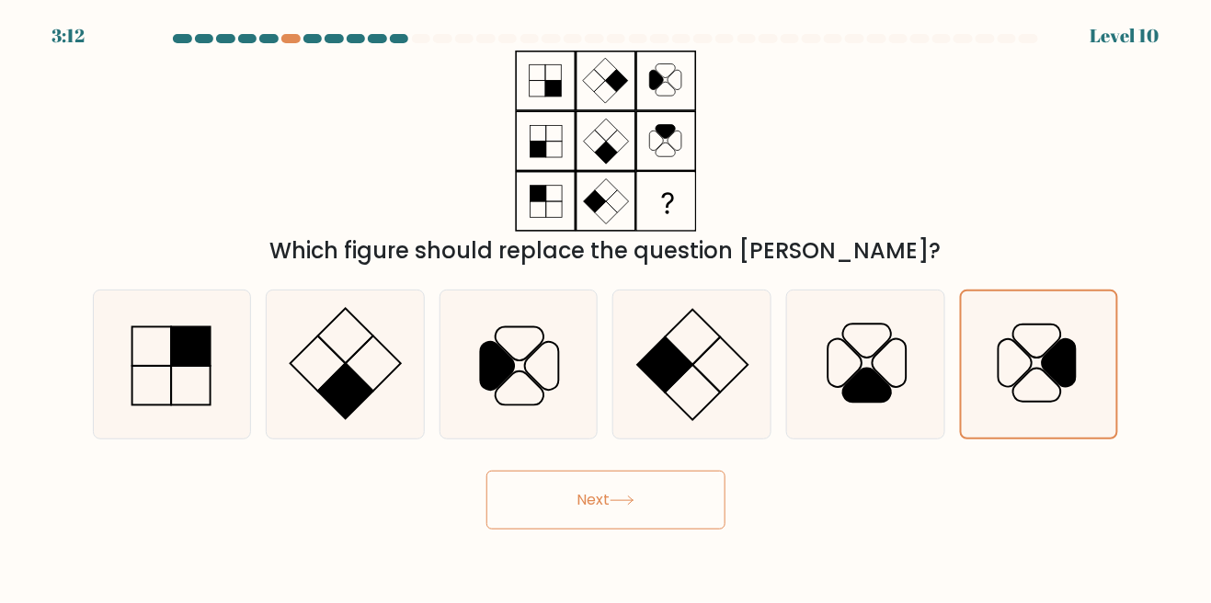
click at [689, 518] on button "Next" at bounding box center [605, 500] width 239 height 59
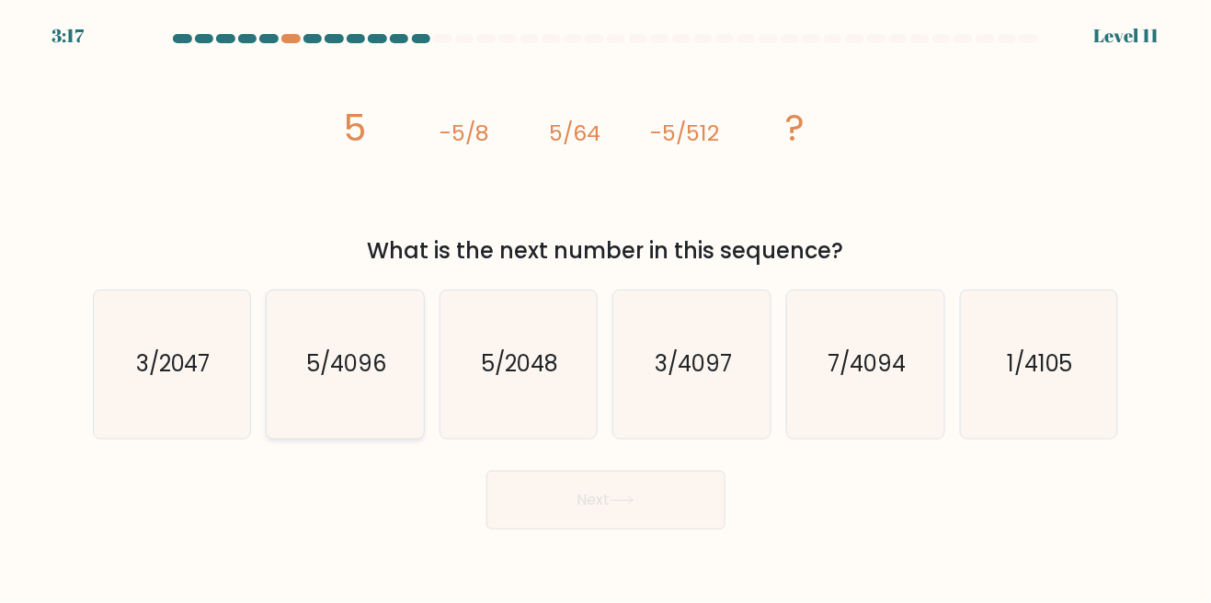
click at [400, 385] on icon "5/4096" at bounding box center [345, 364] width 148 height 148
click at [606, 306] on input "b. 5/4096" at bounding box center [606, 304] width 1 height 5
radio input "true"
click at [653, 529] on button "Next" at bounding box center [605, 500] width 239 height 59
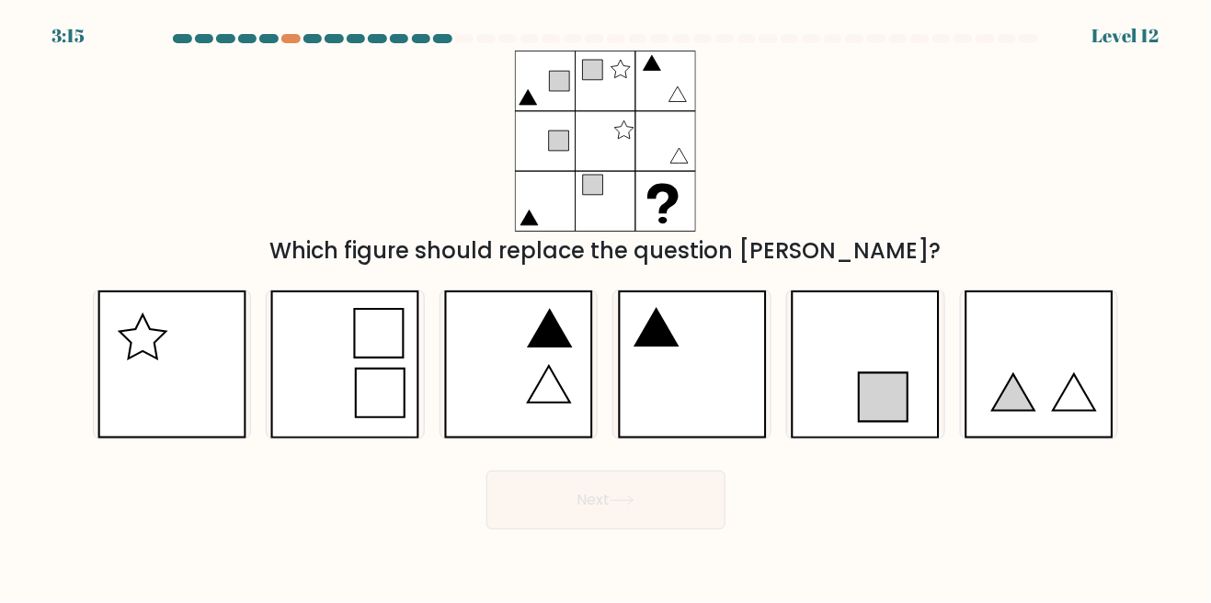
click at [689, 529] on button "Next" at bounding box center [605, 500] width 239 height 59
click at [898, 150] on div "Which figure should replace the question mark?" at bounding box center [606, 159] width 1048 height 217
click at [729, 368] on icon at bounding box center [692, 364] width 149 height 148
click at [607, 306] on input "d." at bounding box center [606, 304] width 1 height 5
radio input "true"
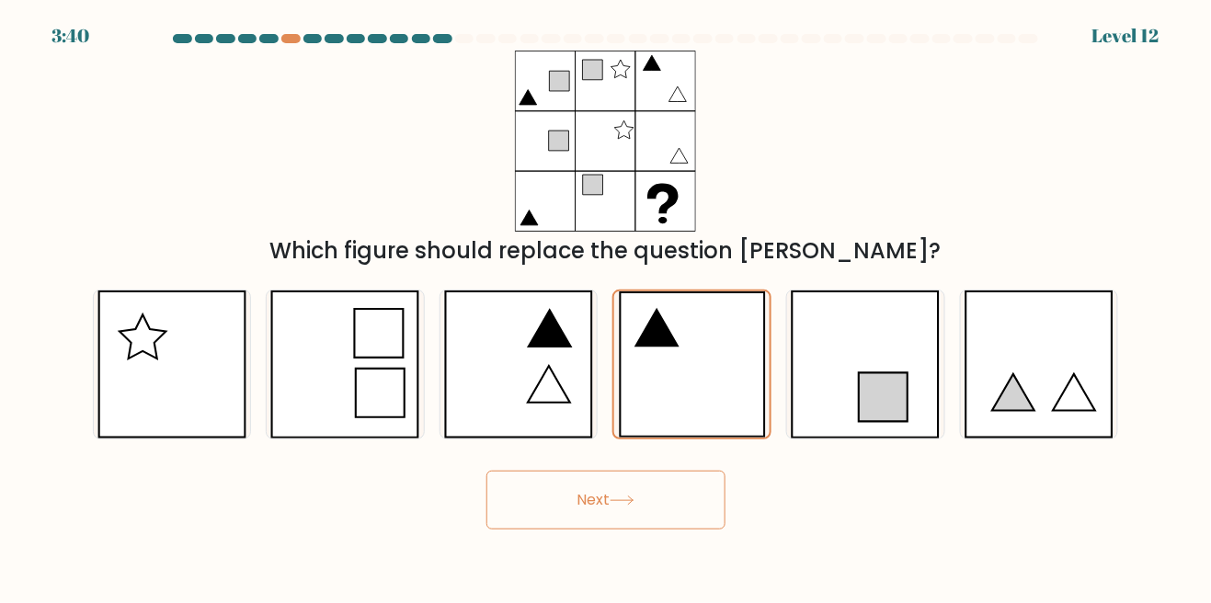
click at [658, 526] on button "Next" at bounding box center [605, 500] width 239 height 59
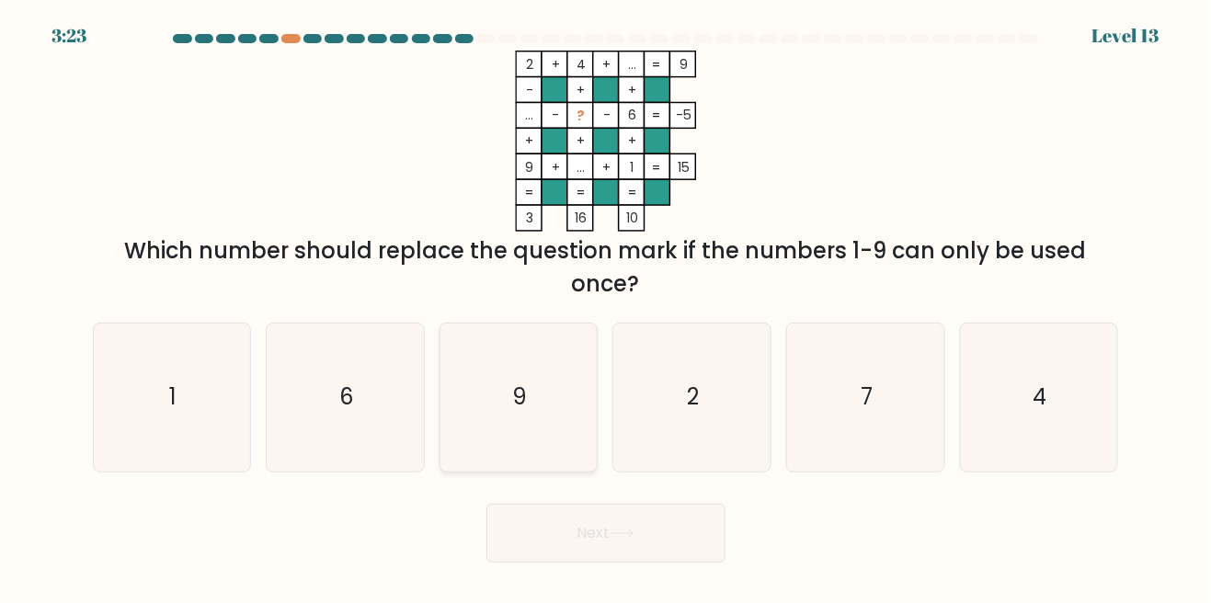
click at [554, 411] on icon "9" at bounding box center [518, 398] width 148 height 148
click at [606, 306] on input "c. 9" at bounding box center [606, 304] width 1 height 5
radio input "true"
click at [620, 563] on button "Next" at bounding box center [605, 533] width 239 height 59
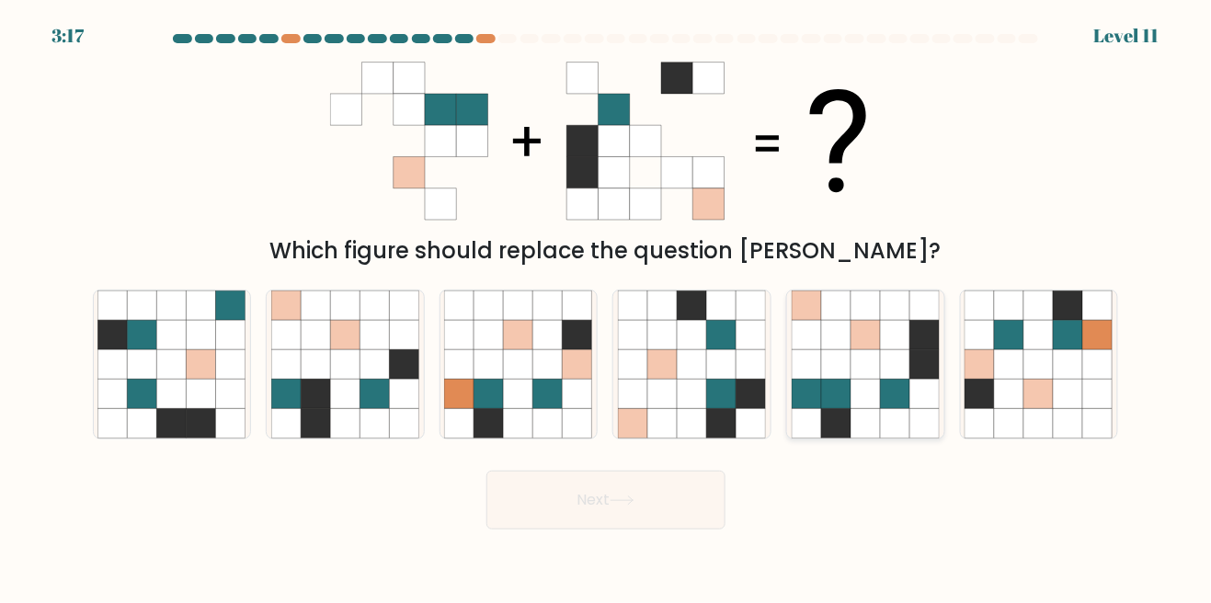
click at [886, 380] on icon at bounding box center [895, 364] width 29 height 29
click at [607, 306] on input "e." at bounding box center [606, 304] width 1 height 5
radio input "true"
click at [699, 520] on button "Next" at bounding box center [605, 500] width 239 height 59
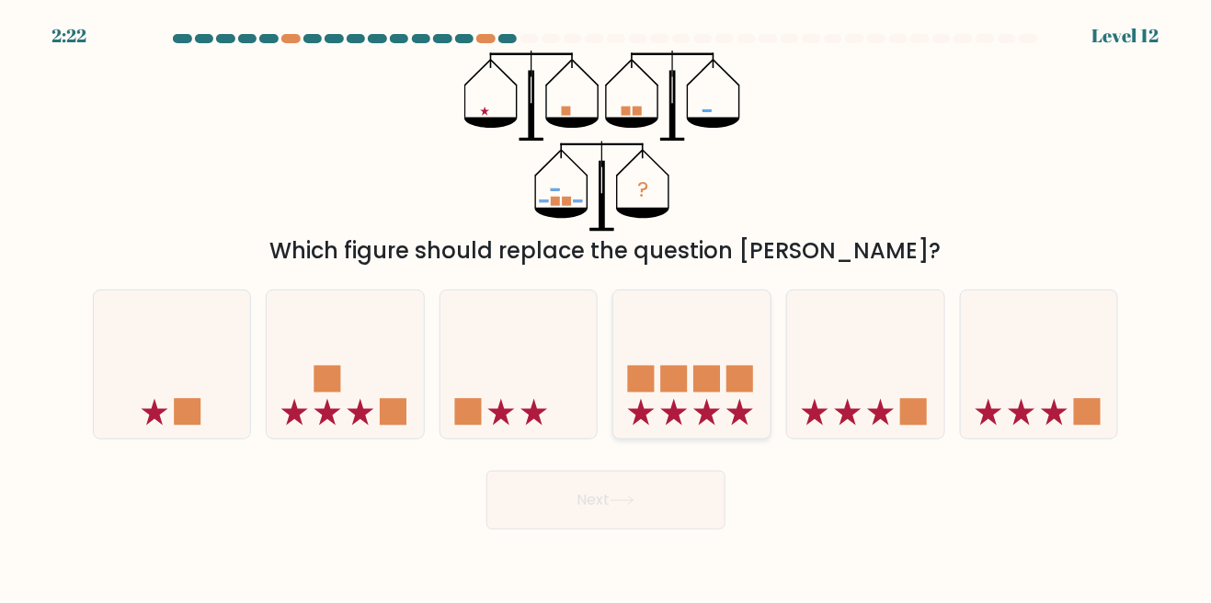
click at [705, 355] on icon at bounding box center [691, 365] width 157 height 130
click at [607, 306] on input "d." at bounding box center [606, 304] width 1 height 5
radio input "true"
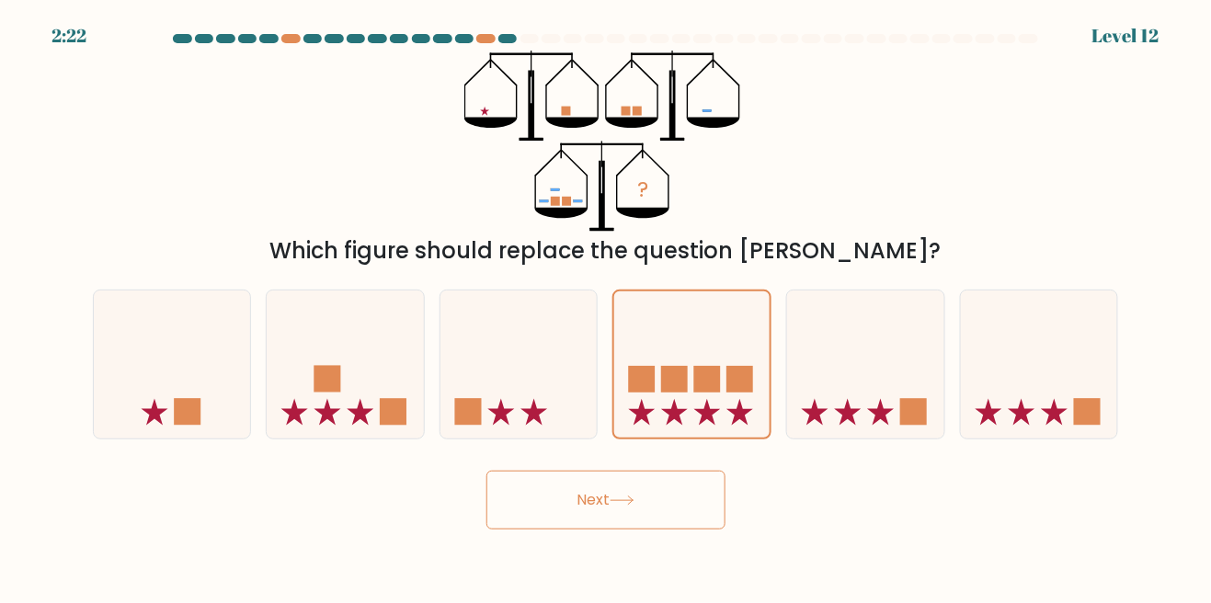
click at [674, 529] on button "Next" at bounding box center [605, 500] width 239 height 59
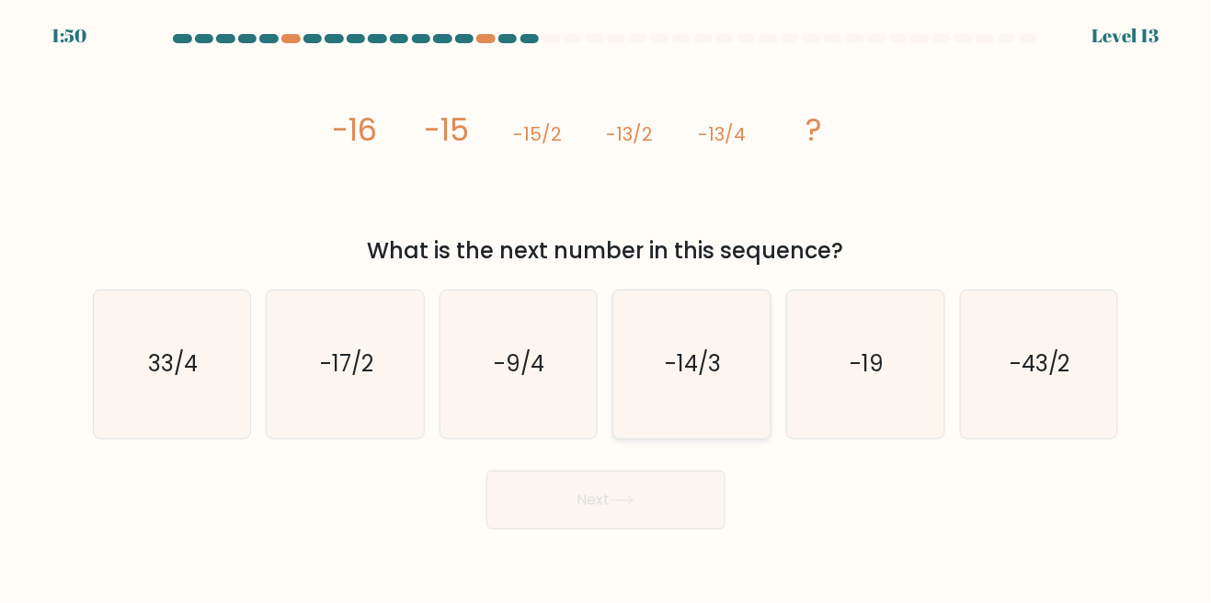
click at [743, 390] on icon "-14/3" at bounding box center [692, 364] width 148 height 148
click at [607, 306] on input "d. -14/3" at bounding box center [606, 304] width 1 height 5
radio input "true"
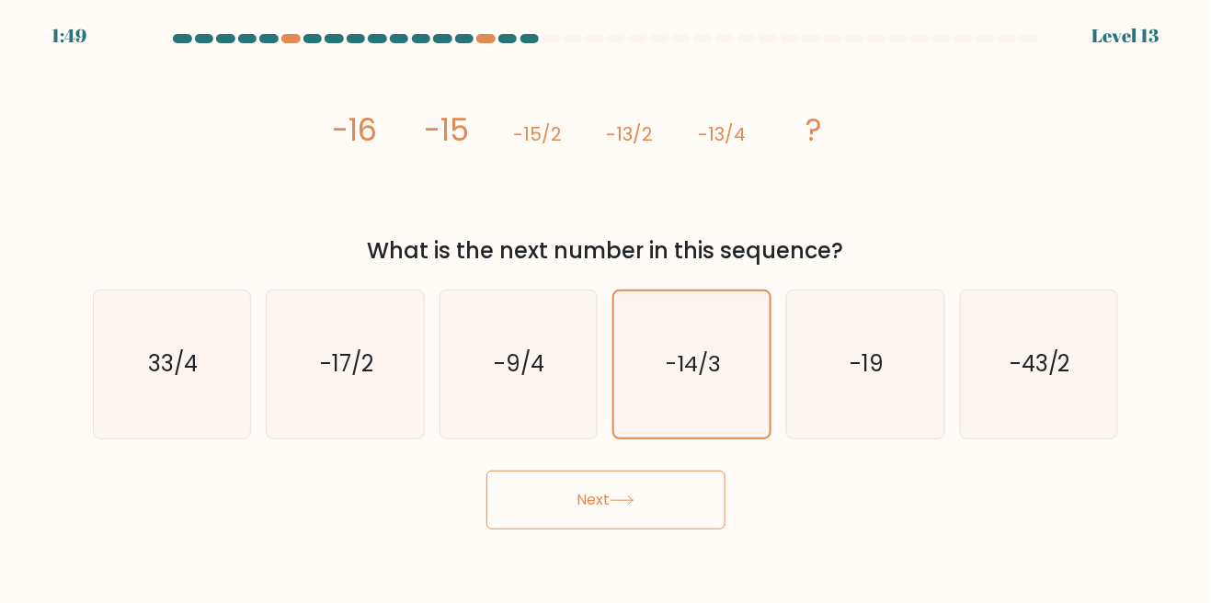
click at [697, 522] on button "Next" at bounding box center [605, 500] width 239 height 59
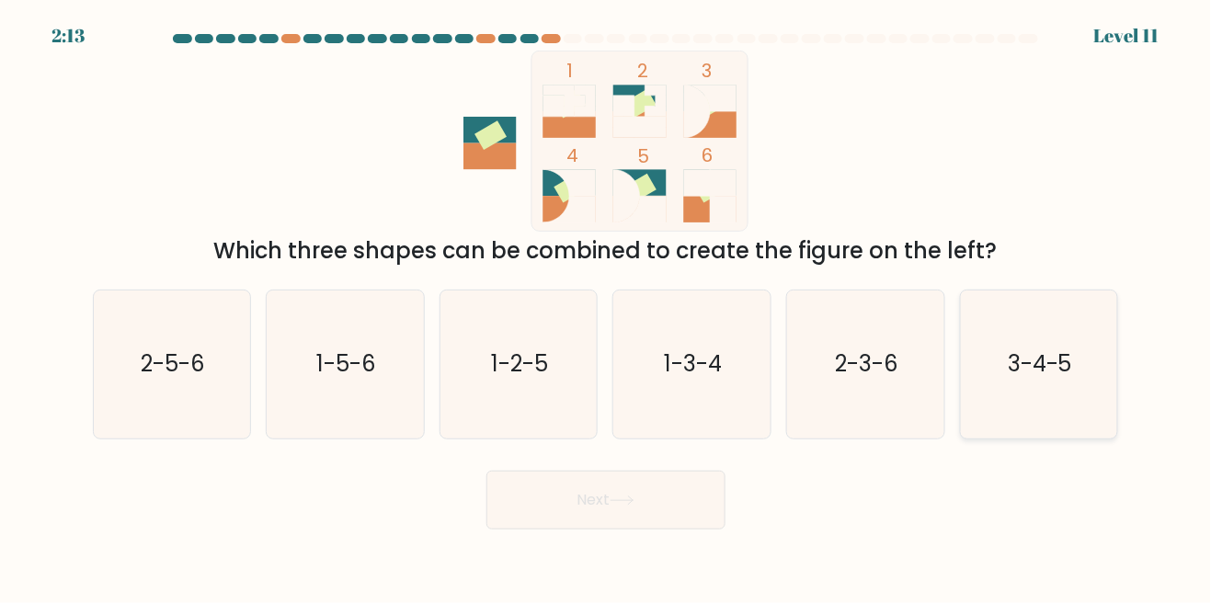
click at [991, 373] on icon "3-4-5" at bounding box center [1038, 364] width 148 height 148
click at [607, 306] on input "f. 3-4-5" at bounding box center [606, 304] width 1 height 5
radio input "true"
click at [680, 517] on button "Next" at bounding box center [605, 500] width 239 height 59
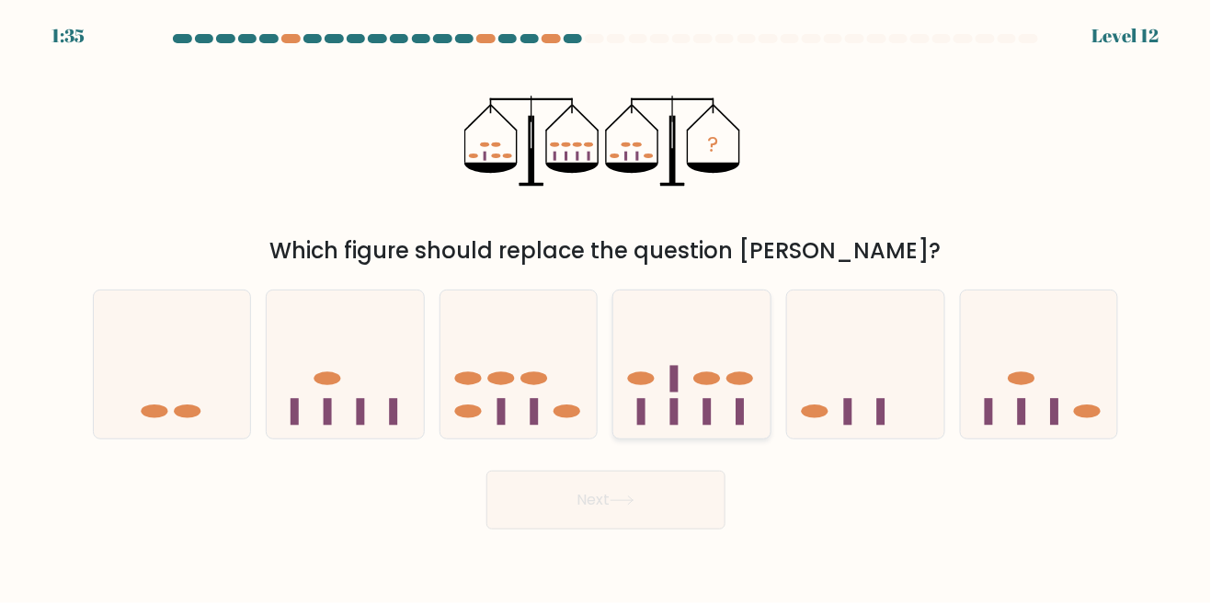
click at [735, 354] on icon at bounding box center [691, 365] width 157 height 130
click at [607, 306] on input "d." at bounding box center [606, 304] width 1 height 5
radio input "true"
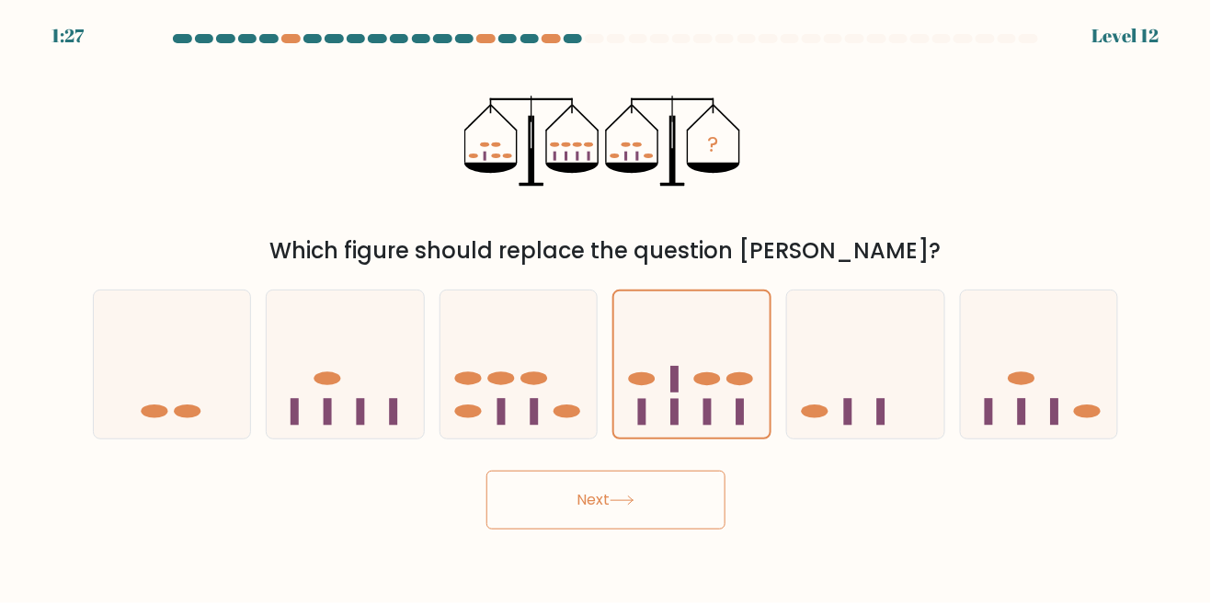
click at [677, 529] on button "Next" at bounding box center [605, 500] width 239 height 59
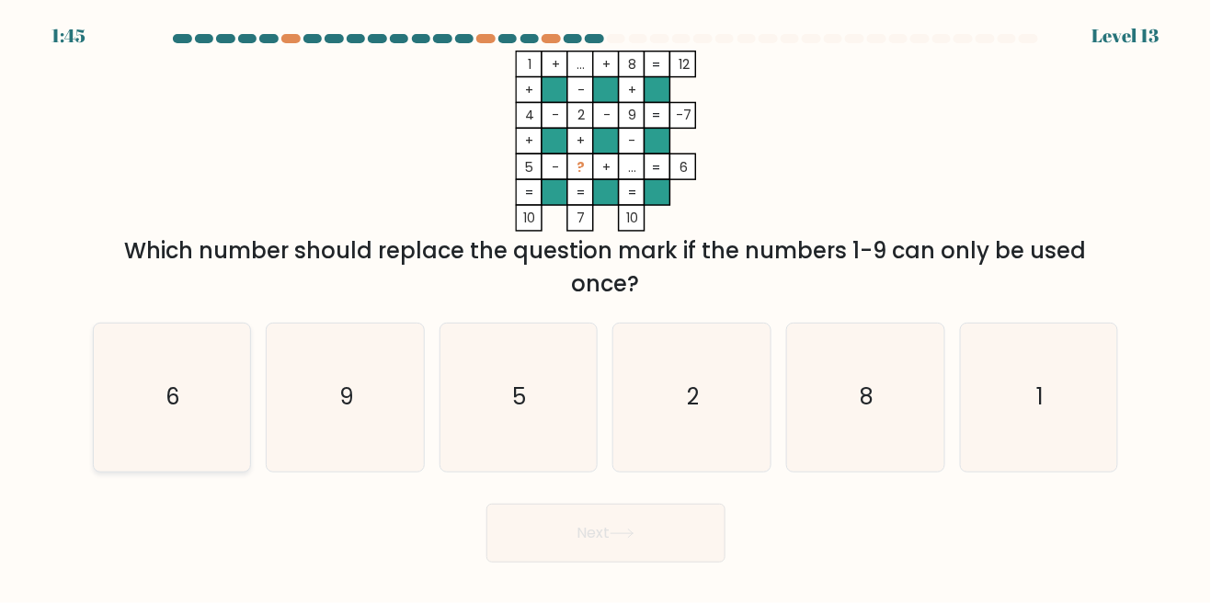
click at [192, 417] on icon "6" at bounding box center [171, 398] width 148 height 148
click at [606, 306] on input "a. 6" at bounding box center [606, 304] width 1 height 5
radio input "true"
click at [627, 539] on icon at bounding box center [621, 534] width 25 height 10
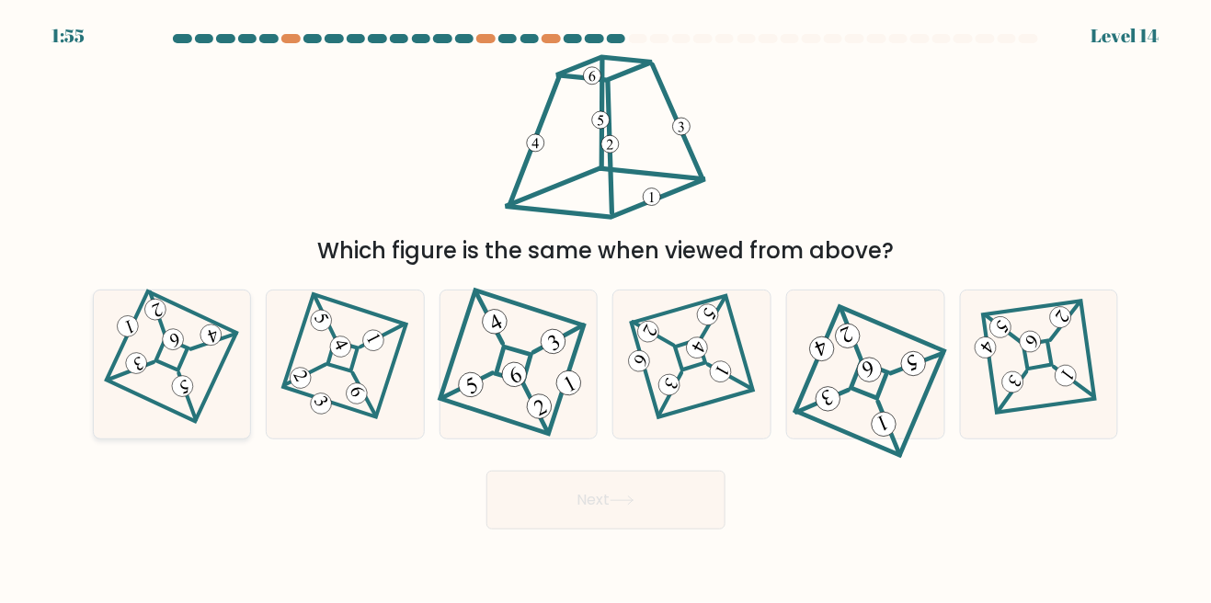
click at [188, 367] on icon at bounding box center [171, 364] width 102 height 119
click at [606, 306] on input "a." at bounding box center [606, 304] width 1 height 5
radio input "true"
click at [666, 529] on button "Next" at bounding box center [605, 500] width 239 height 59
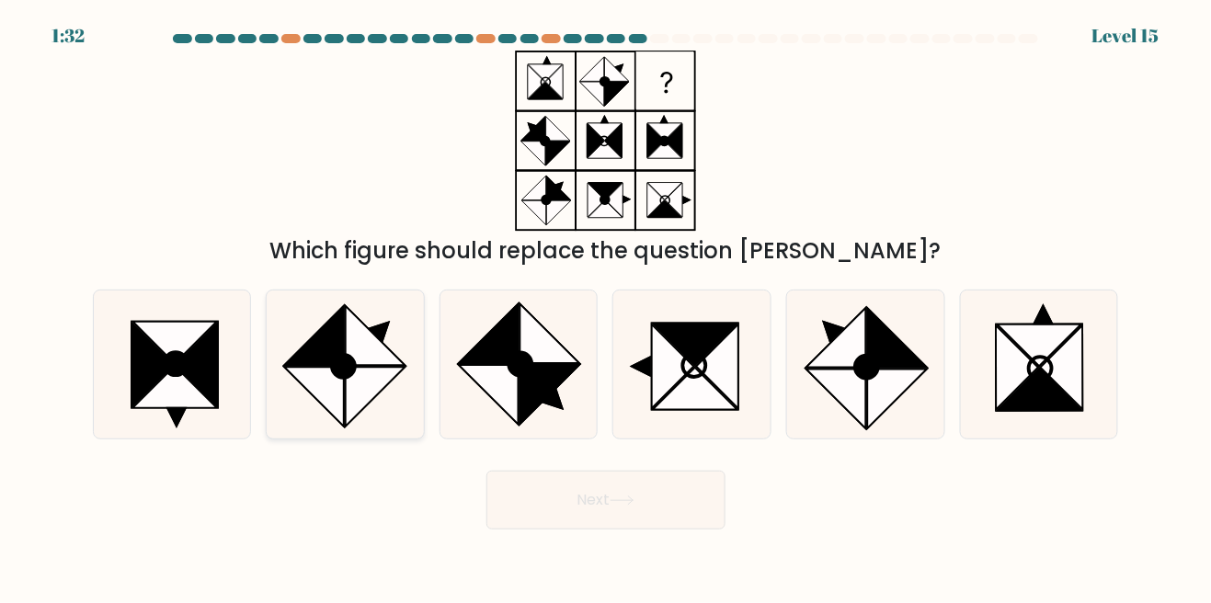
click at [365, 366] on icon at bounding box center [376, 336] width 60 height 60
click at [606, 306] on input "b." at bounding box center [606, 304] width 1 height 5
radio input "true"
click at [662, 520] on button "Next" at bounding box center [605, 500] width 239 height 59
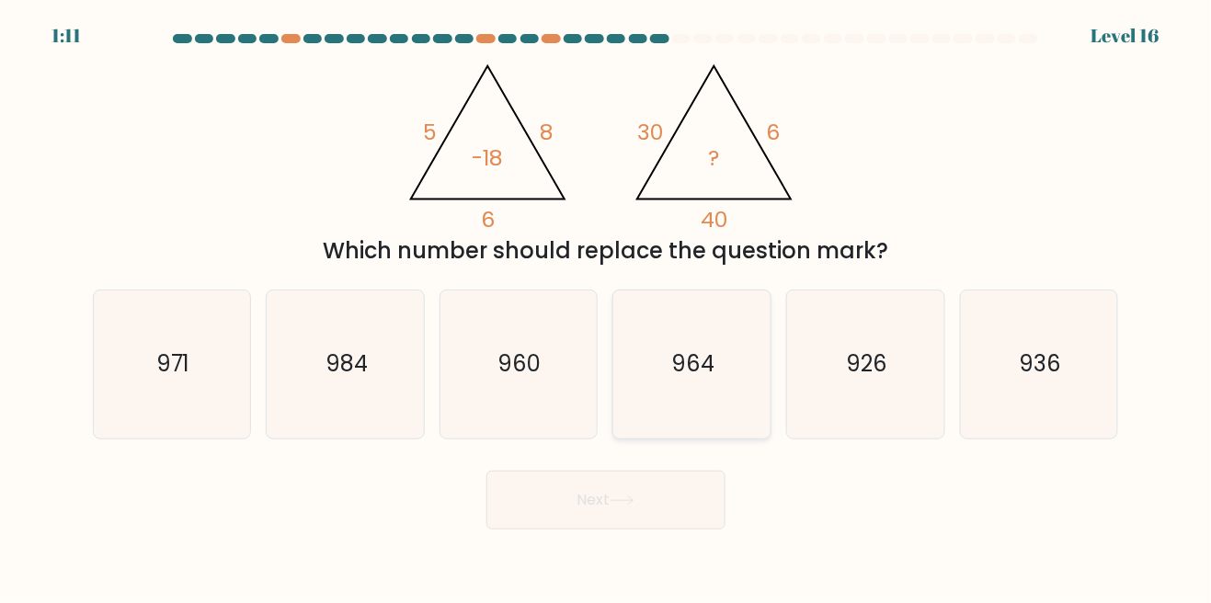
click at [718, 386] on icon "964" at bounding box center [692, 364] width 148 height 148
click at [607, 306] on input "d. 964" at bounding box center [606, 304] width 1 height 5
radio input "true"
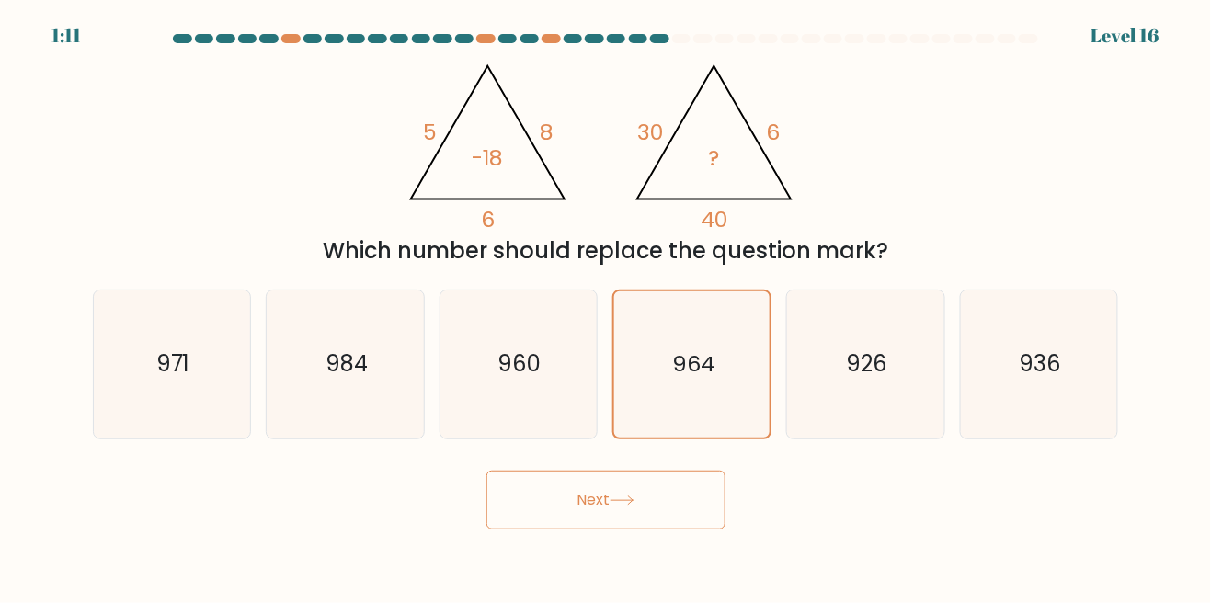
click at [639, 516] on button "Next" at bounding box center [605, 500] width 239 height 59
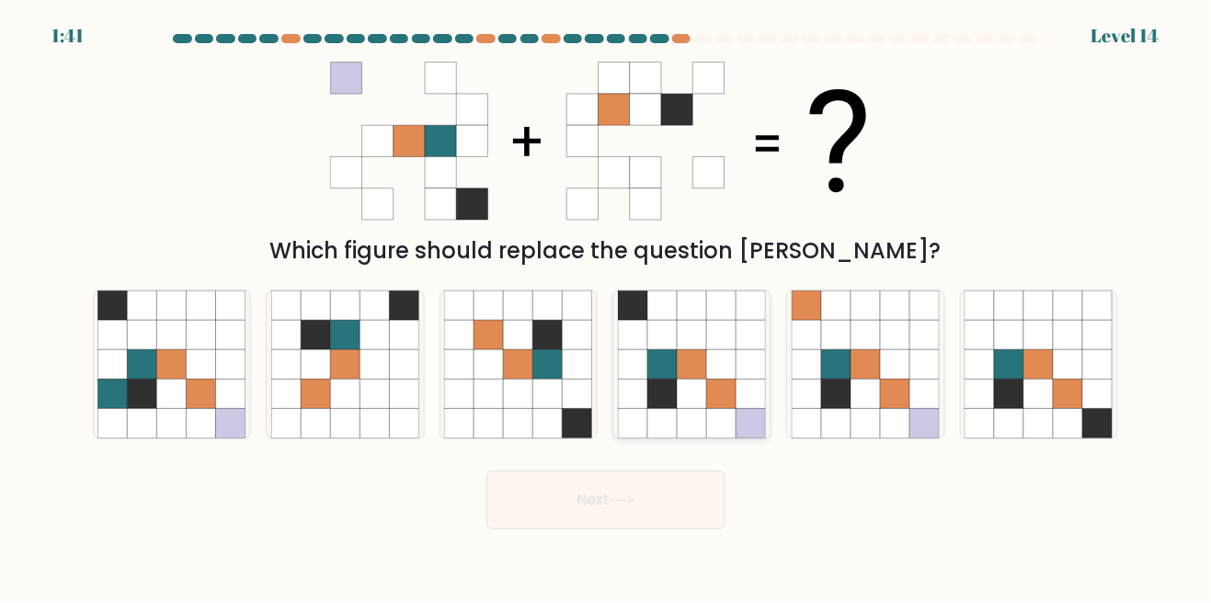
click at [743, 380] on icon at bounding box center [750, 364] width 29 height 29
click at [607, 306] on input "d." at bounding box center [606, 304] width 1 height 5
radio input "true"
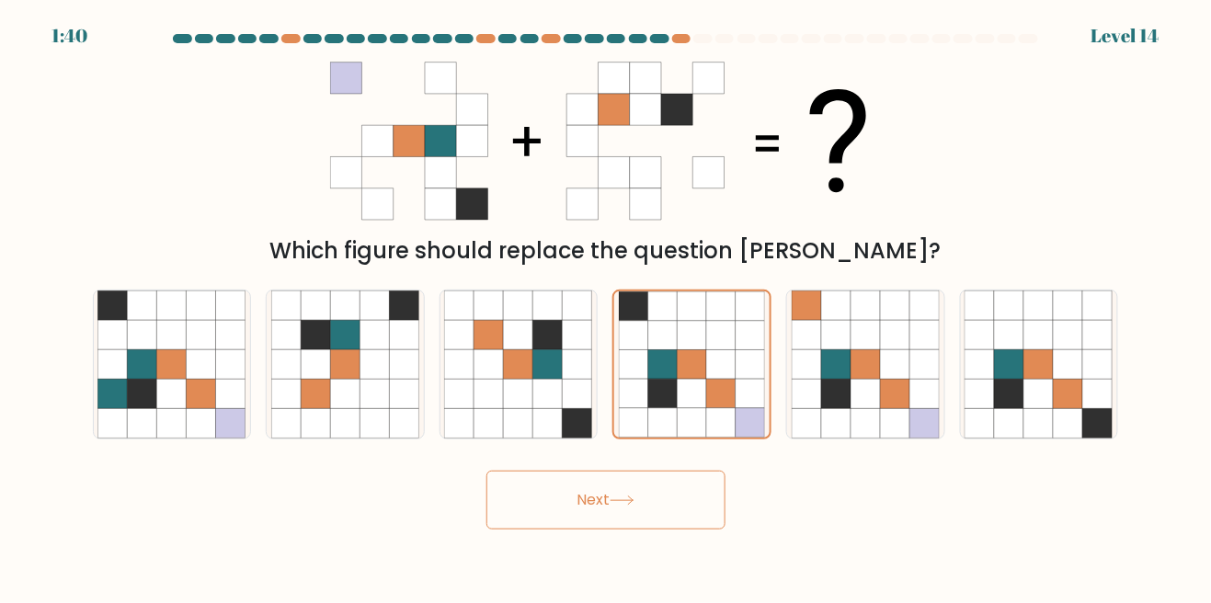
click at [673, 526] on button "Next" at bounding box center [605, 500] width 239 height 59
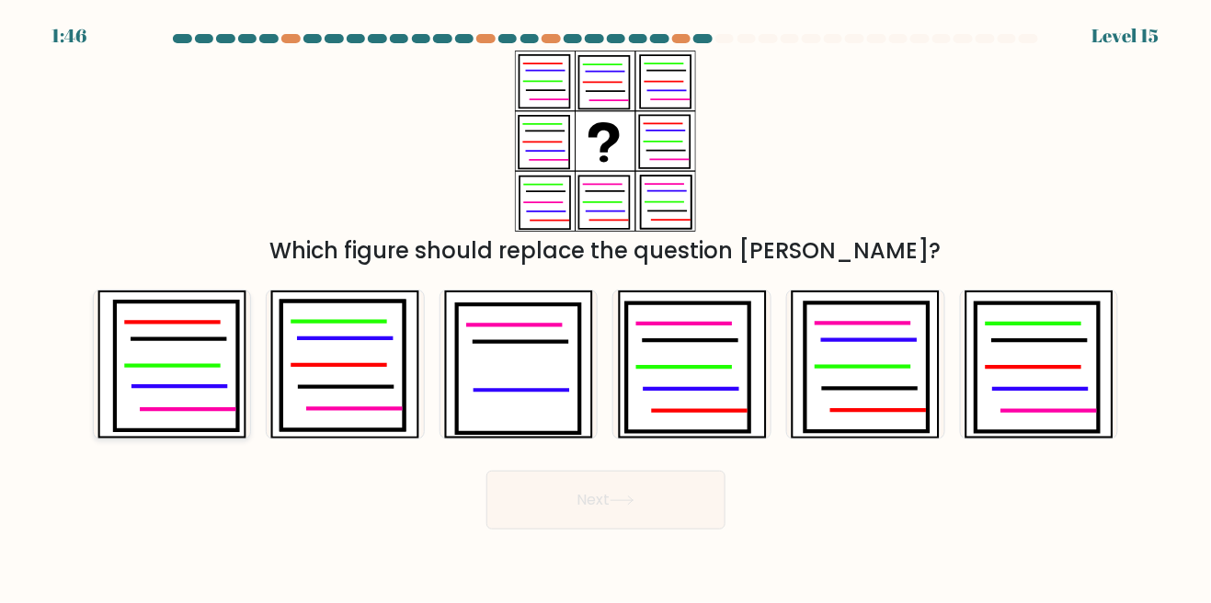
click at [204, 383] on icon at bounding box center [176, 366] width 123 height 129
click at [606, 306] on input "a." at bounding box center [606, 304] width 1 height 5
radio input "true"
click at [591, 522] on button "Next" at bounding box center [605, 500] width 239 height 59
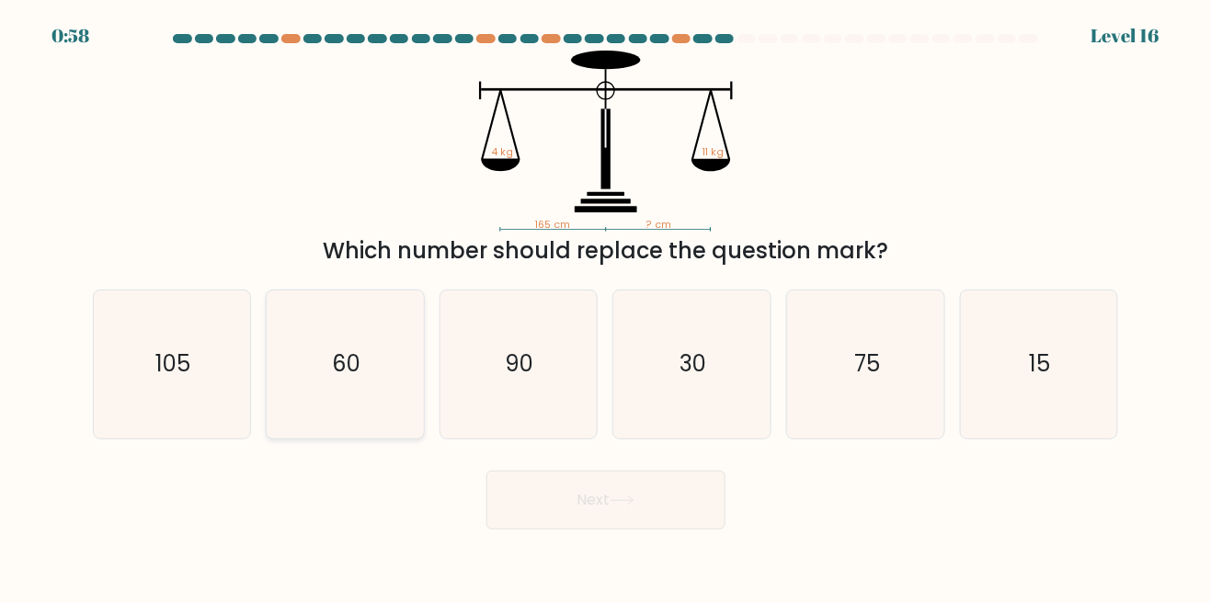
click at [401, 390] on icon "60" at bounding box center [345, 364] width 148 height 148
click at [606, 306] on input "b. 60" at bounding box center [606, 304] width 1 height 5
radio input "true"
click at [632, 529] on button "Next" at bounding box center [605, 500] width 239 height 59
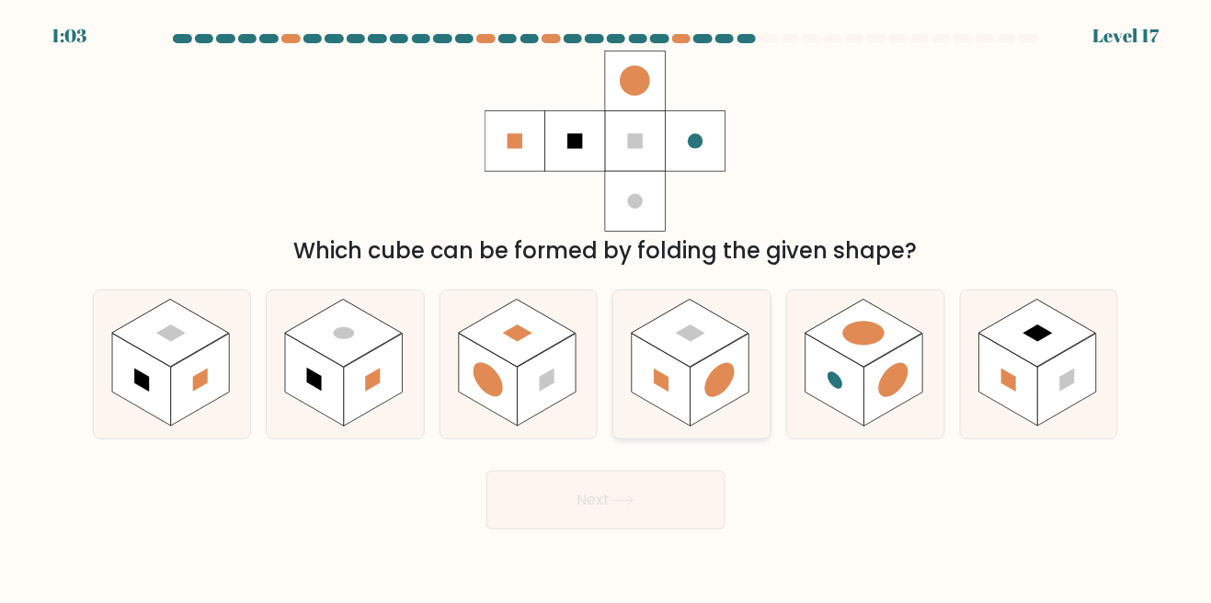
click at [702, 396] on rect at bounding box center [720, 380] width 59 height 93
click at [607, 306] on input "d." at bounding box center [606, 304] width 1 height 5
radio input "true"
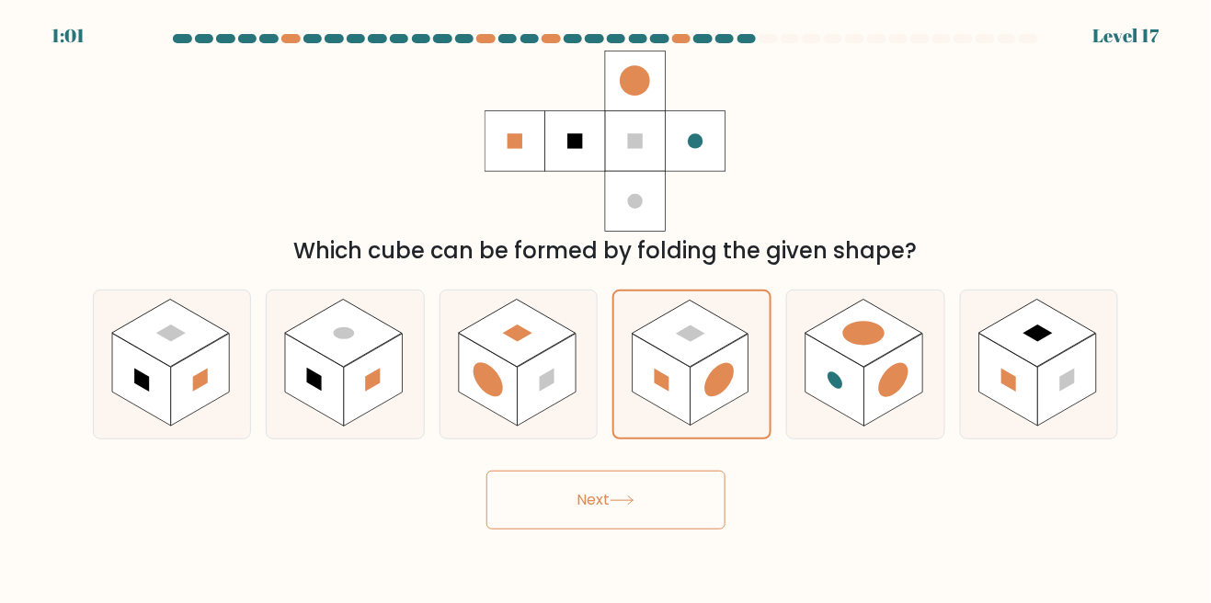
click at [685, 529] on button "Next" at bounding box center [605, 500] width 239 height 59
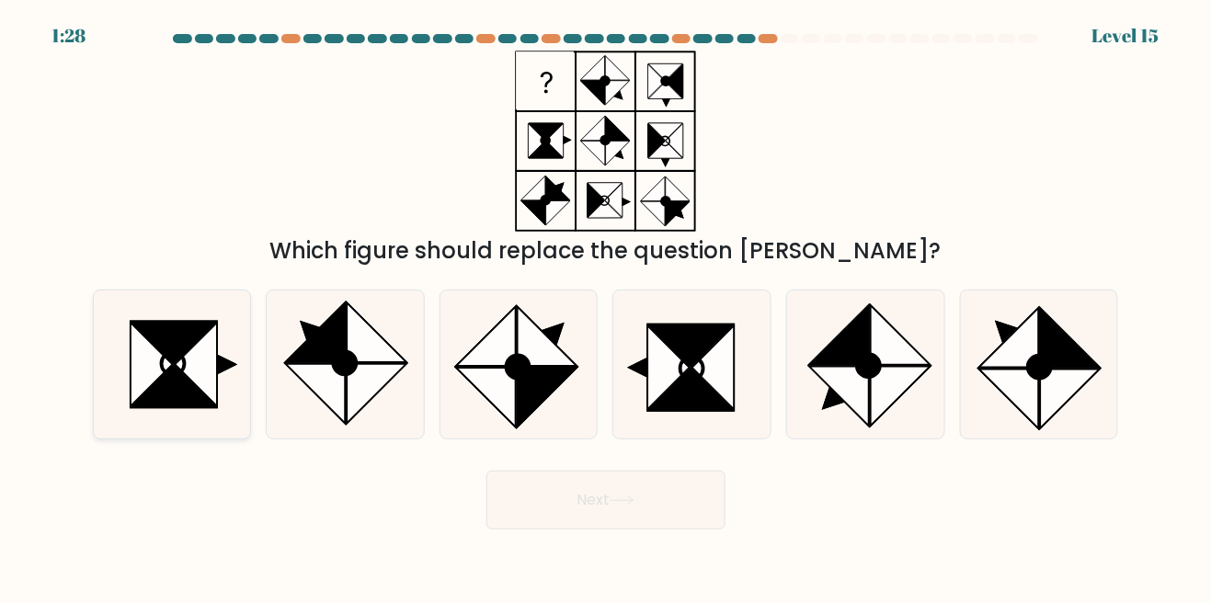
click at [224, 366] on icon at bounding box center [171, 364] width 148 height 148
click at [606, 306] on input "a." at bounding box center [606, 304] width 1 height 5
radio input "true"
click at [618, 506] on icon at bounding box center [621, 500] width 25 height 10
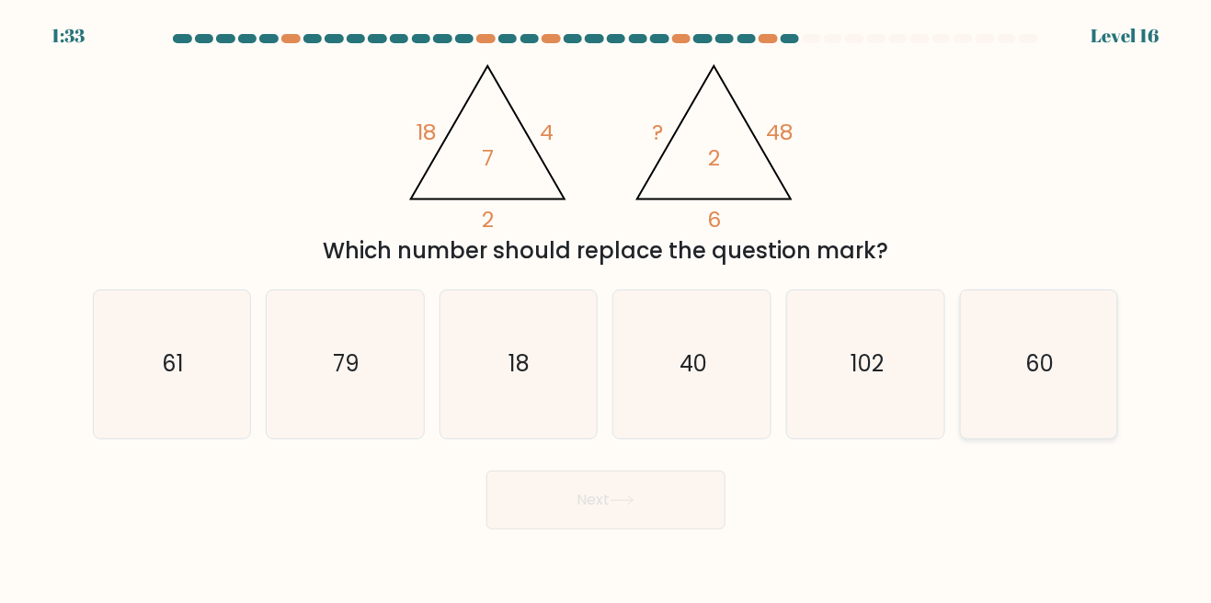
click at [1019, 383] on icon "60" at bounding box center [1038, 364] width 148 height 148
click at [607, 306] on input "f. 60" at bounding box center [606, 304] width 1 height 5
radio input "true"
click at [681, 520] on button "Next" at bounding box center [605, 500] width 239 height 59
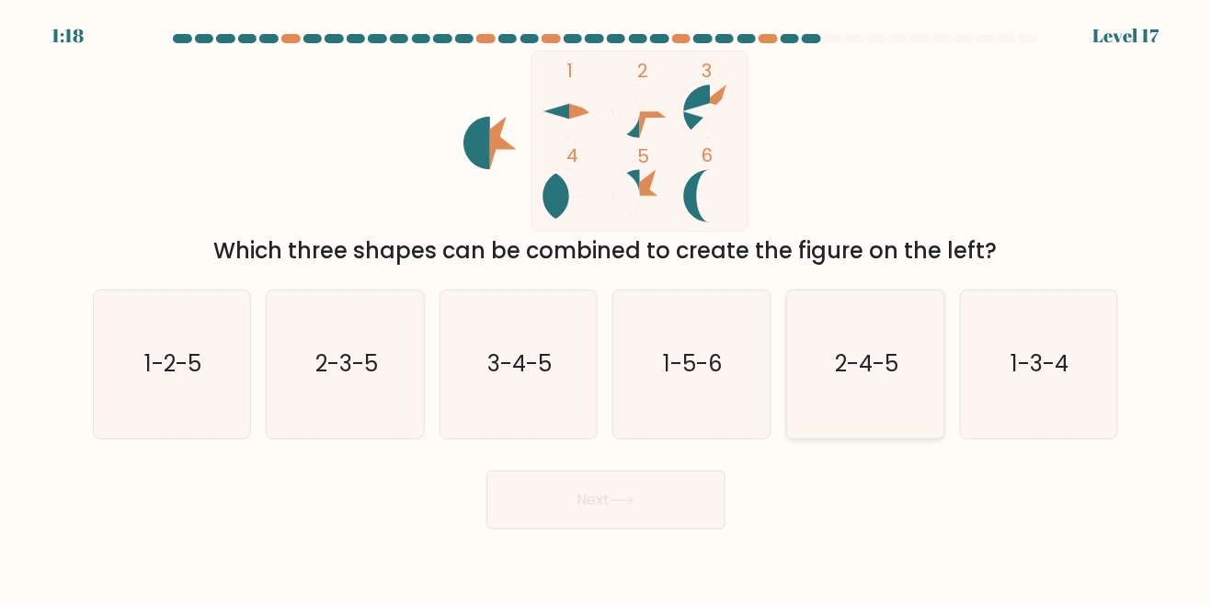
click at [922, 377] on icon "2-4-5" at bounding box center [865, 364] width 148 height 148
click at [607, 306] on input "e. 2-4-5" at bounding box center [606, 304] width 1 height 5
radio input "true"
click at [715, 527] on button "Next" at bounding box center [605, 500] width 239 height 59
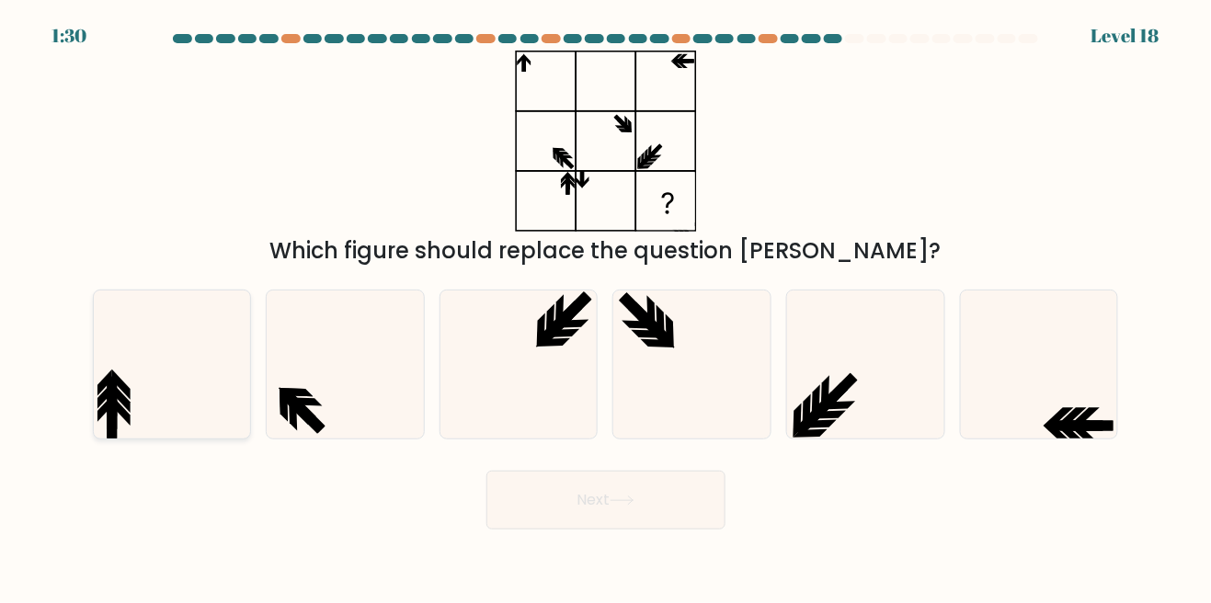
click at [193, 382] on icon at bounding box center [171, 364] width 148 height 148
click at [606, 306] on input "a." at bounding box center [606, 304] width 1 height 5
radio input "true"
click at [617, 506] on icon at bounding box center [621, 500] width 25 height 10
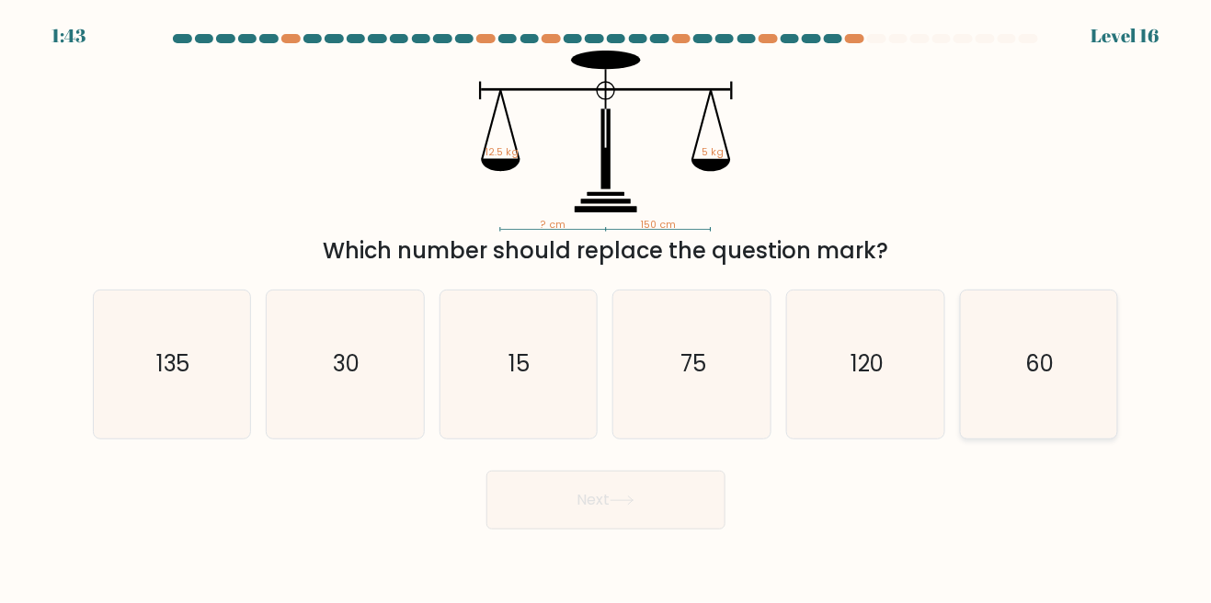
click at [1073, 397] on icon "60" at bounding box center [1038, 364] width 148 height 148
click at [607, 306] on input "f. 60" at bounding box center [606, 304] width 1 height 5
radio input "true"
click at [712, 529] on button "Next" at bounding box center [605, 500] width 239 height 59
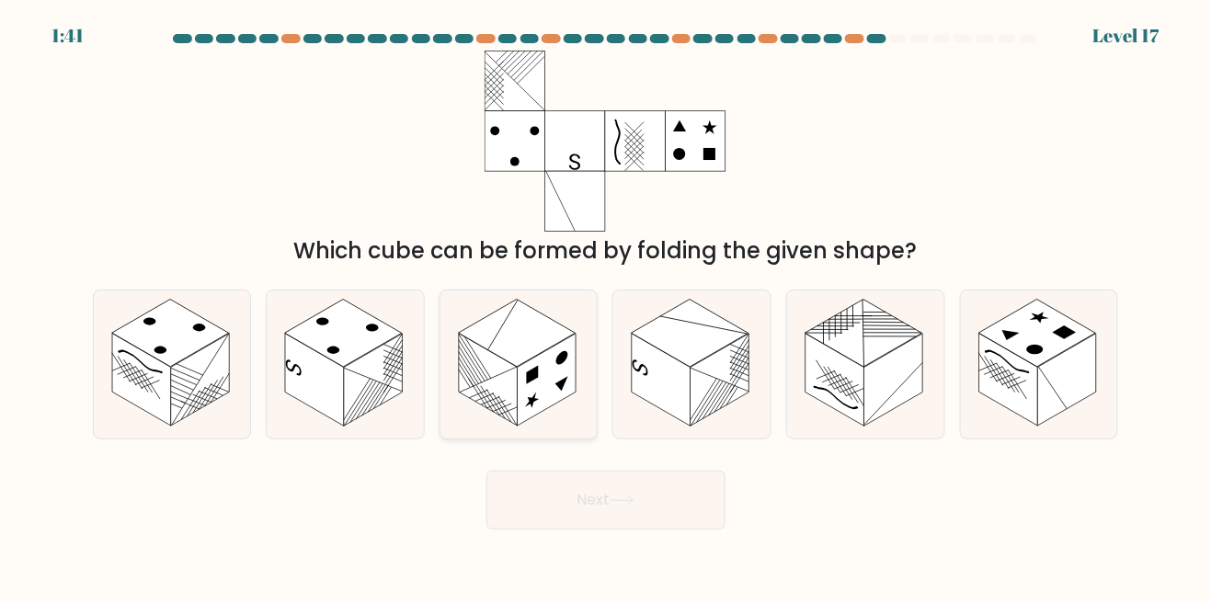
click at [555, 365] on rect at bounding box center [517, 334] width 117 height 68
click at [606, 306] on input "c." at bounding box center [606, 304] width 1 height 5
radio input "true"
click at [683, 529] on button "Next" at bounding box center [605, 500] width 239 height 59
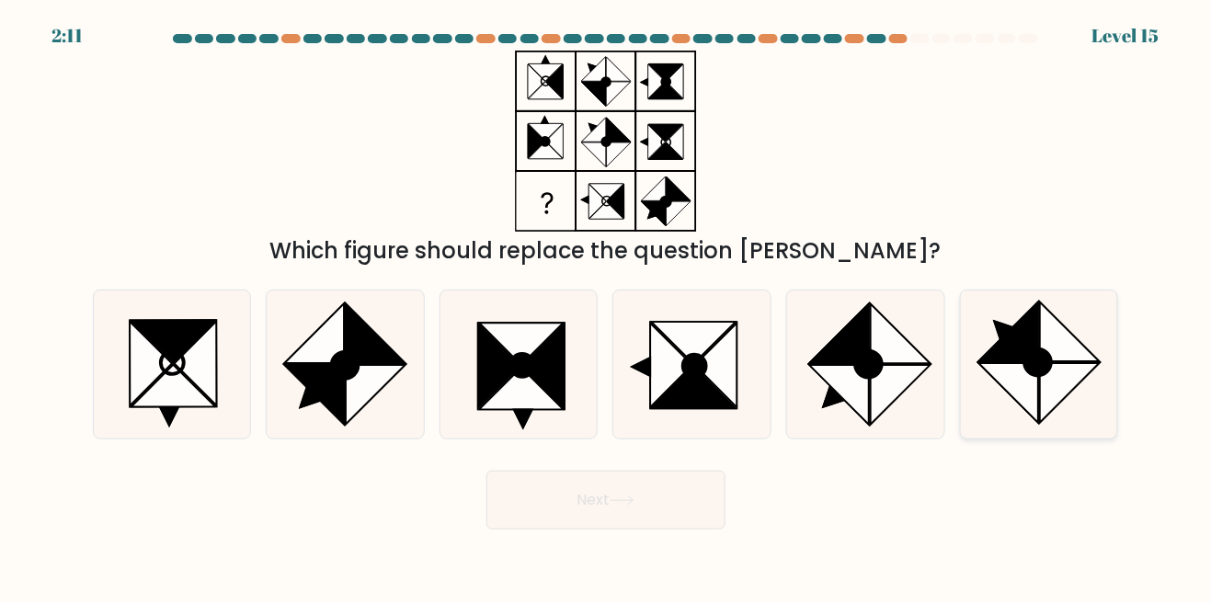
click at [1065, 402] on icon at bounding box center [1071, 393] width 60 height 60
click at [607, 306] on input "f." at bounding box center [606, 304] width 1 height 5
radio input "true"
click at [695, 515] on button "Next" at bounding box center [605, 500] width 239 height 59
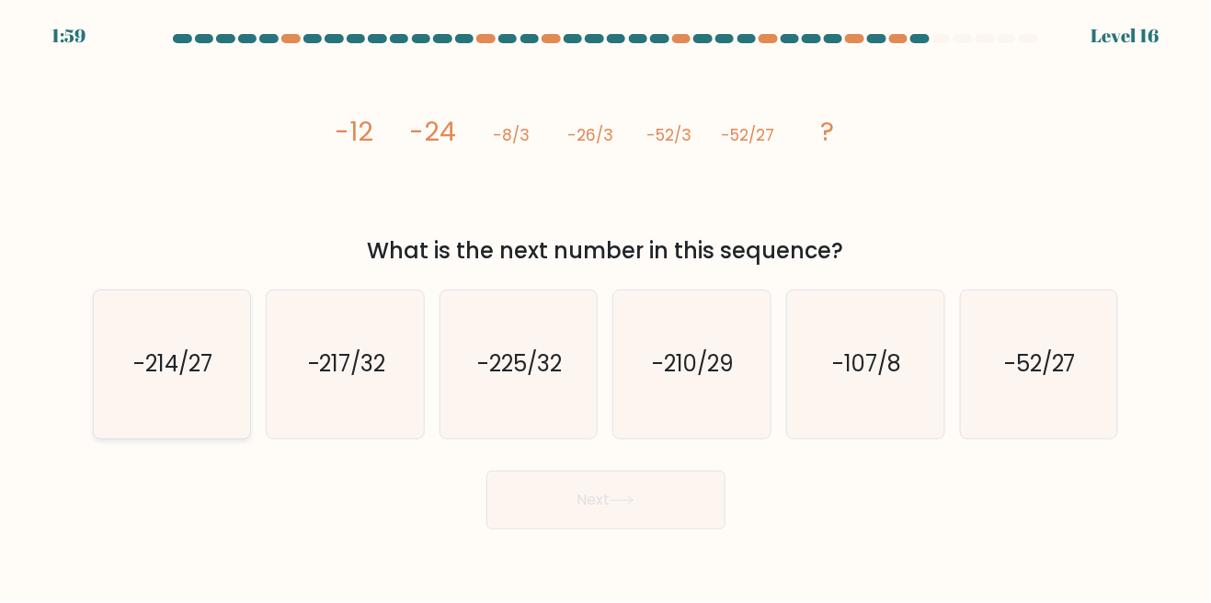
click at [223, 355] on icon "-214/27" at bounding box center [171, 364] width 148 height 148
click at [606, 306] on input "a. -214/27" at bounding box center [606, 304] width 1 height 5
radio input "true"
click at [653, 529] on button "Next" at bounding box center [605, 500] width 239 height 59
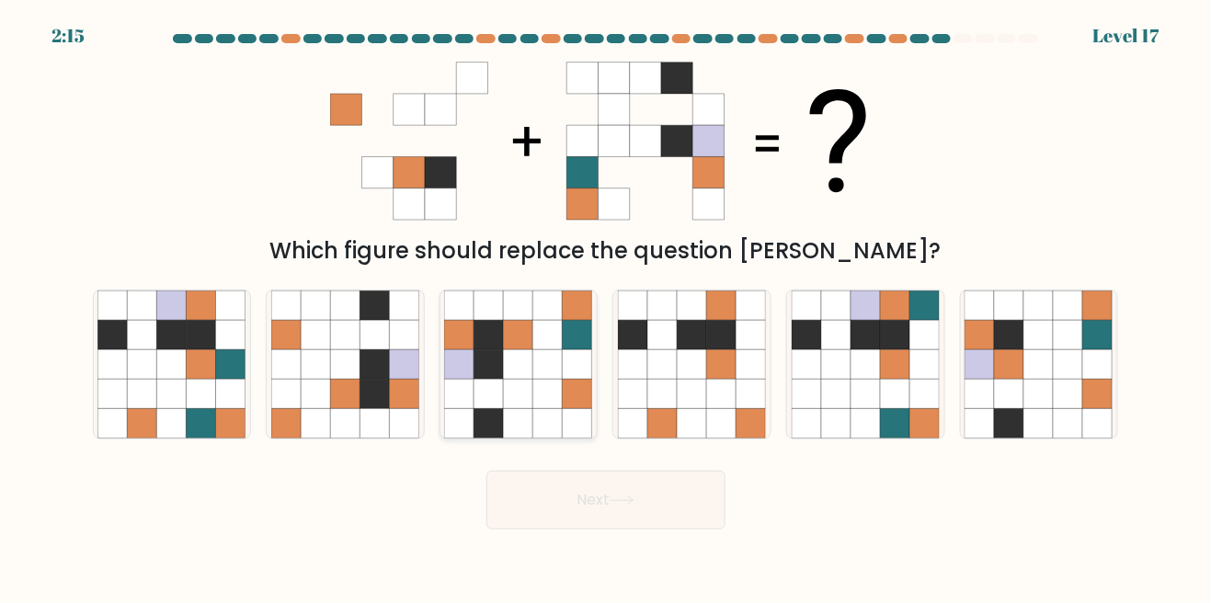
click at [515, 380] on icon at bounding box center [518, 364] width 29 height 29
click at [606, 306] on input "c." at bounding box center [606, 304] width 1 height 5
radio input "true"
click at [621, 506] on icon at bounding box center [621, 500] width 25 height 10
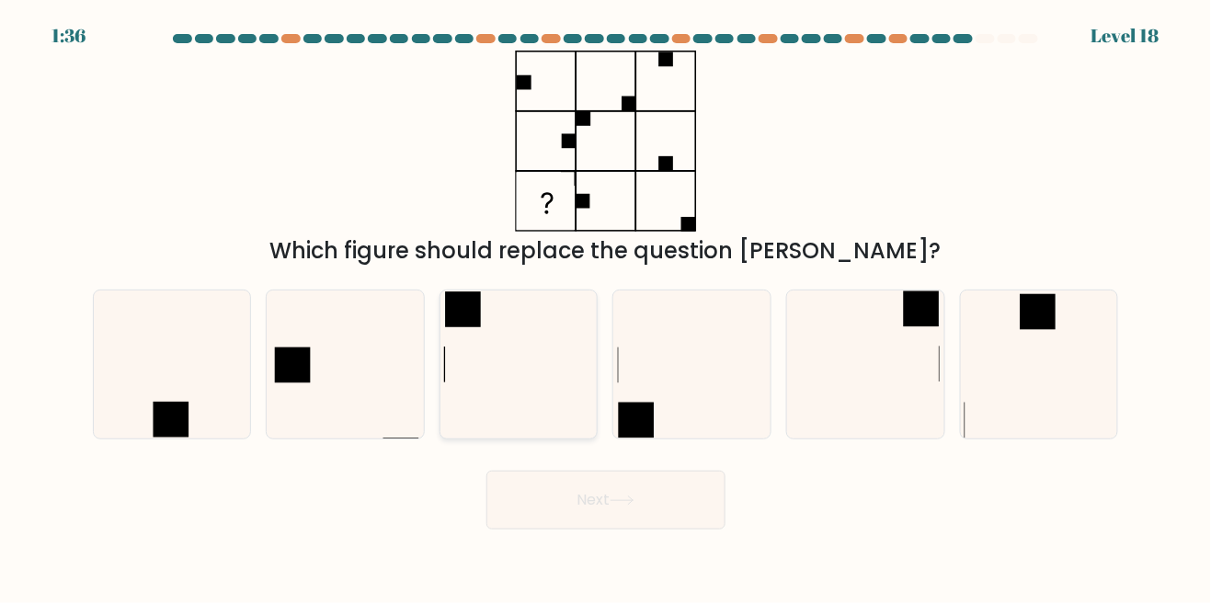
click at [559, 365] on icon at bounding box center [518, 364] width 148 height 148
click at [606, 306] on input "c." at bounding box center [606, 304] width 1 height 5
radio input "true"
click at [640, 529] on button "Next" at bounding box center [605, 500] width 239 height 59
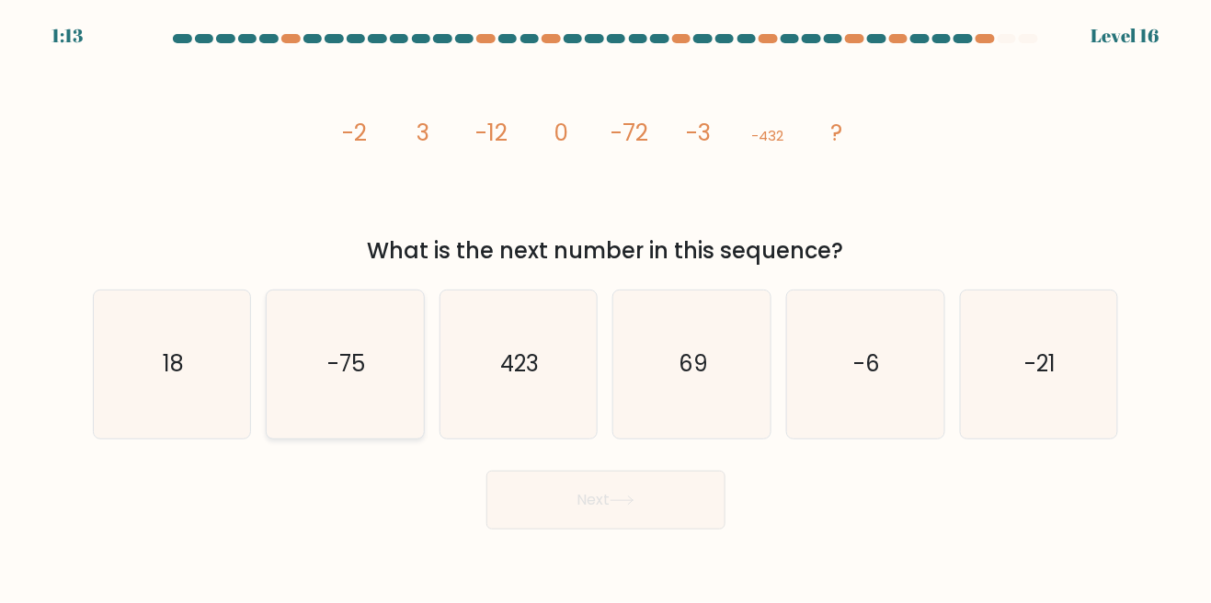
click at [383, 416] on icon "-75" at bounding box center [345, 364] width 148 height 148
click at [606, 306] on input "b. -75" at bounding box center [606, 304] width 1 height 5
radio input "true"
click at [565, 523] on button "Next" at bounding box center [605, 500] width 239 height 59
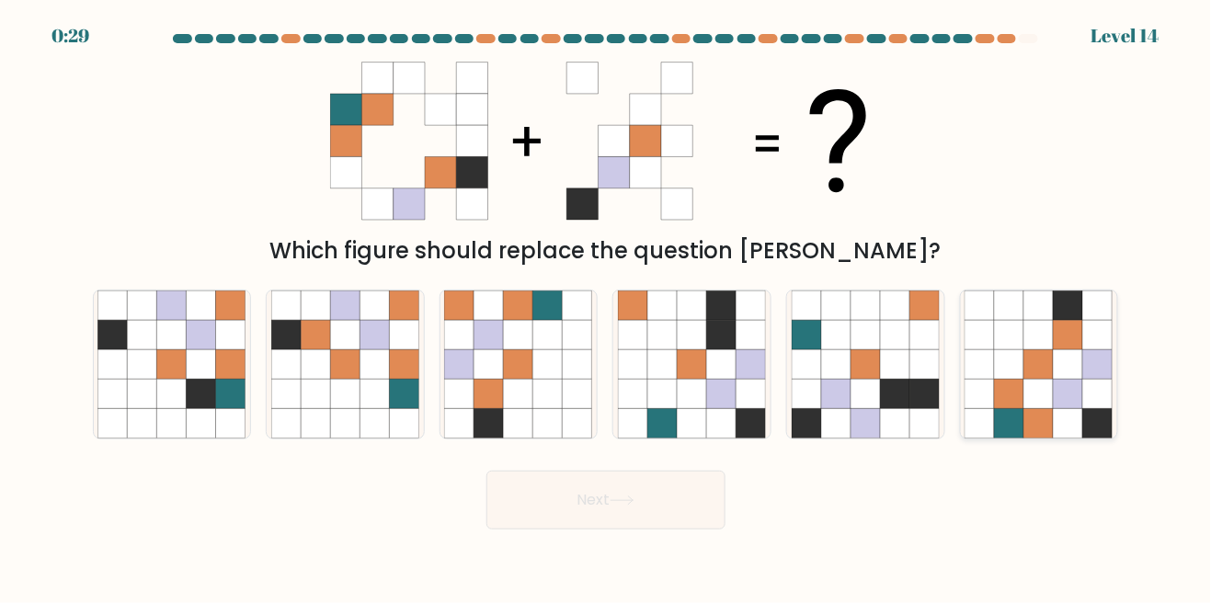
click at [1055, 349] on icon at bounding box center [1067, 334] width 29 height 29
click at [607, 306] on input "f." at bounding box center [606, 304] width 1 height 5
radio input "true"
click at [673, 528] on button "Next" at bounding box center [605, 500] width 239 height 59
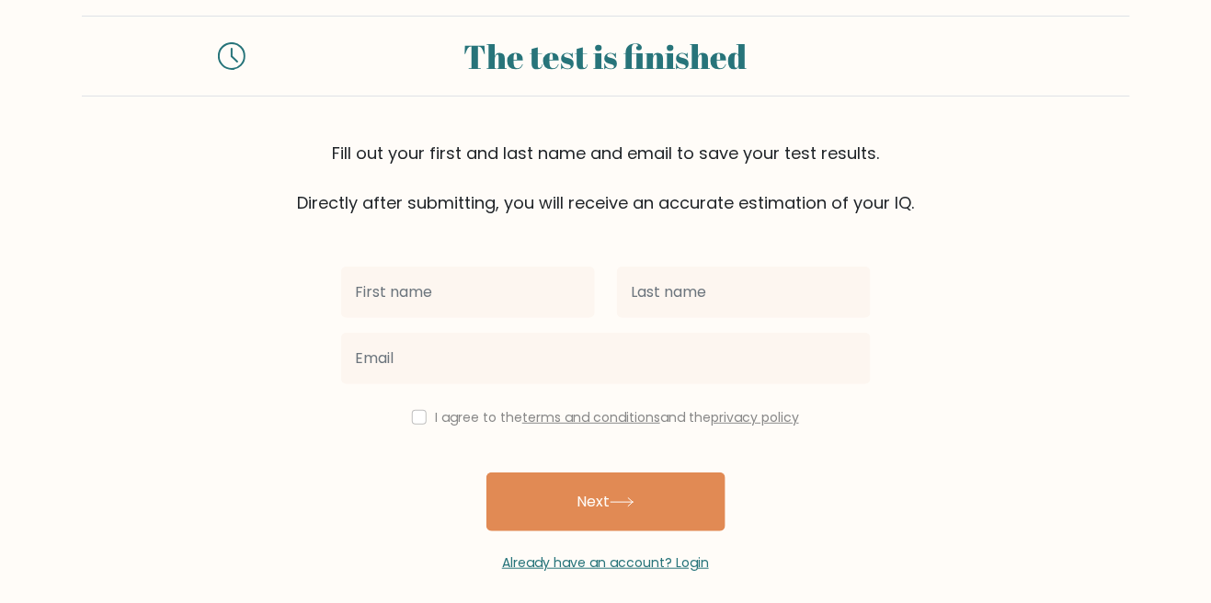
scroll to position [28, 0]
